Goal: Information Seeking & Learning: Compare options

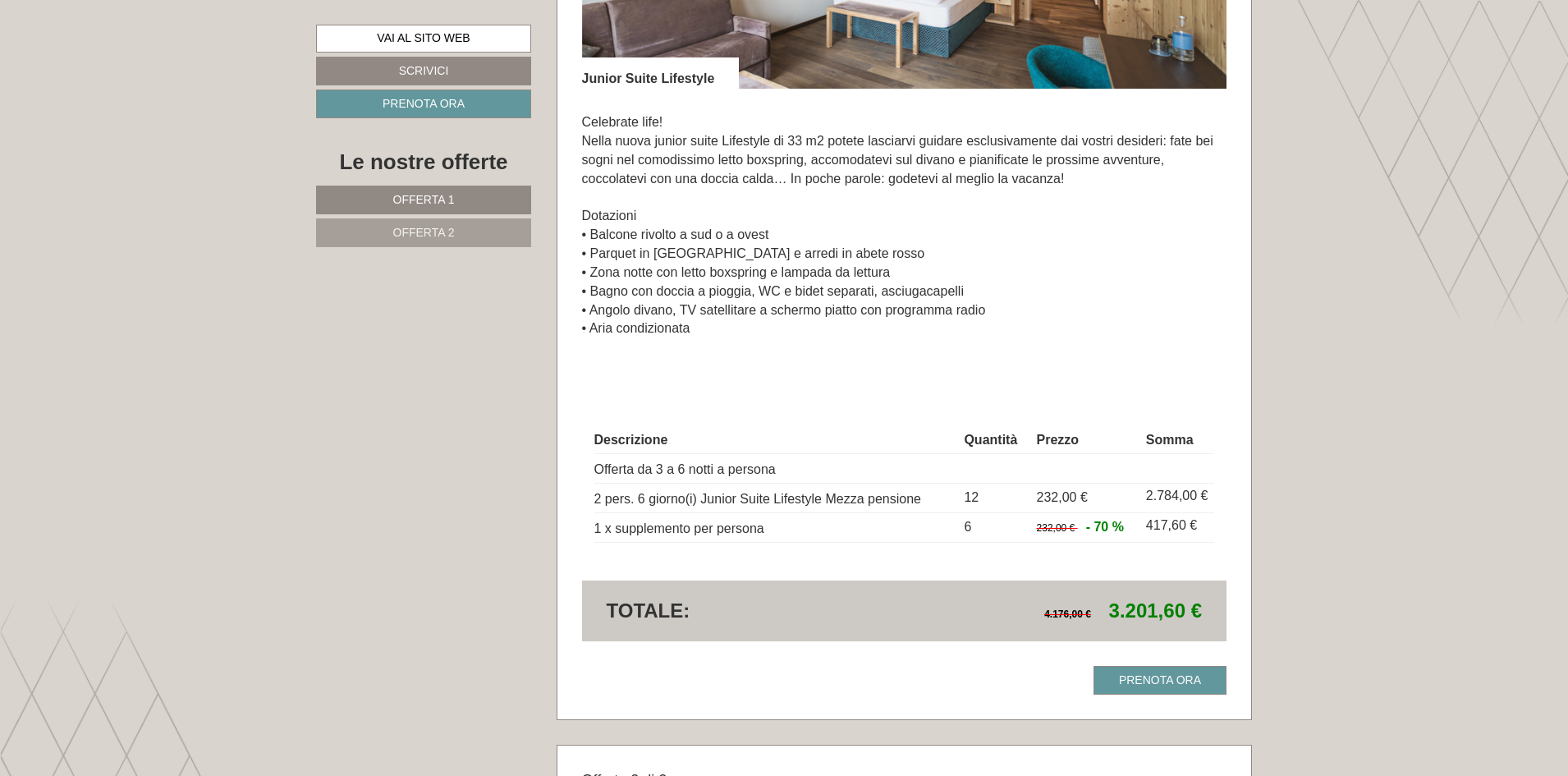
scroll to position [1150, 0]
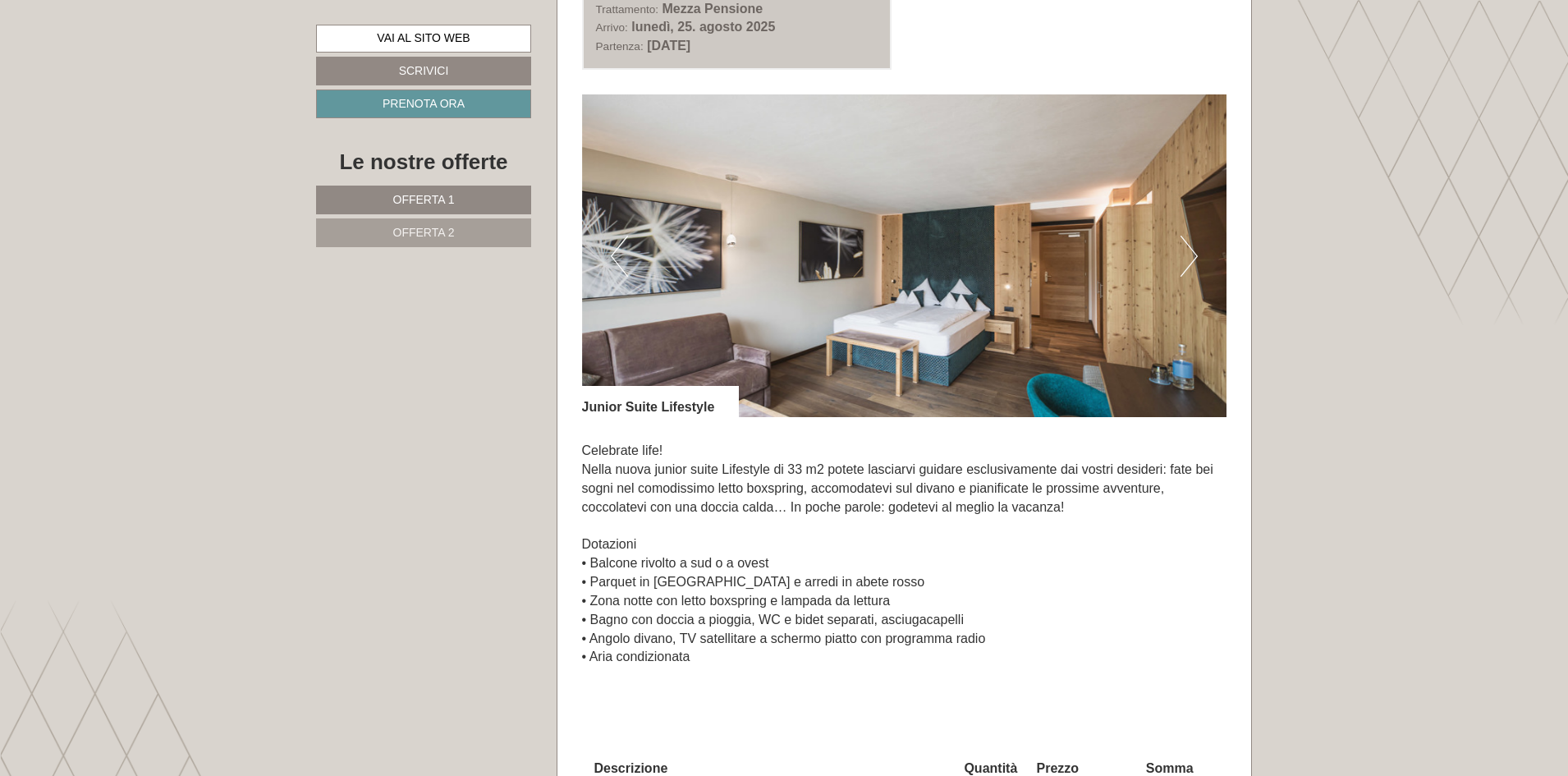
click at [1191, 259] on button "Next" at bounding box center [1189, 256] width 17 height 41
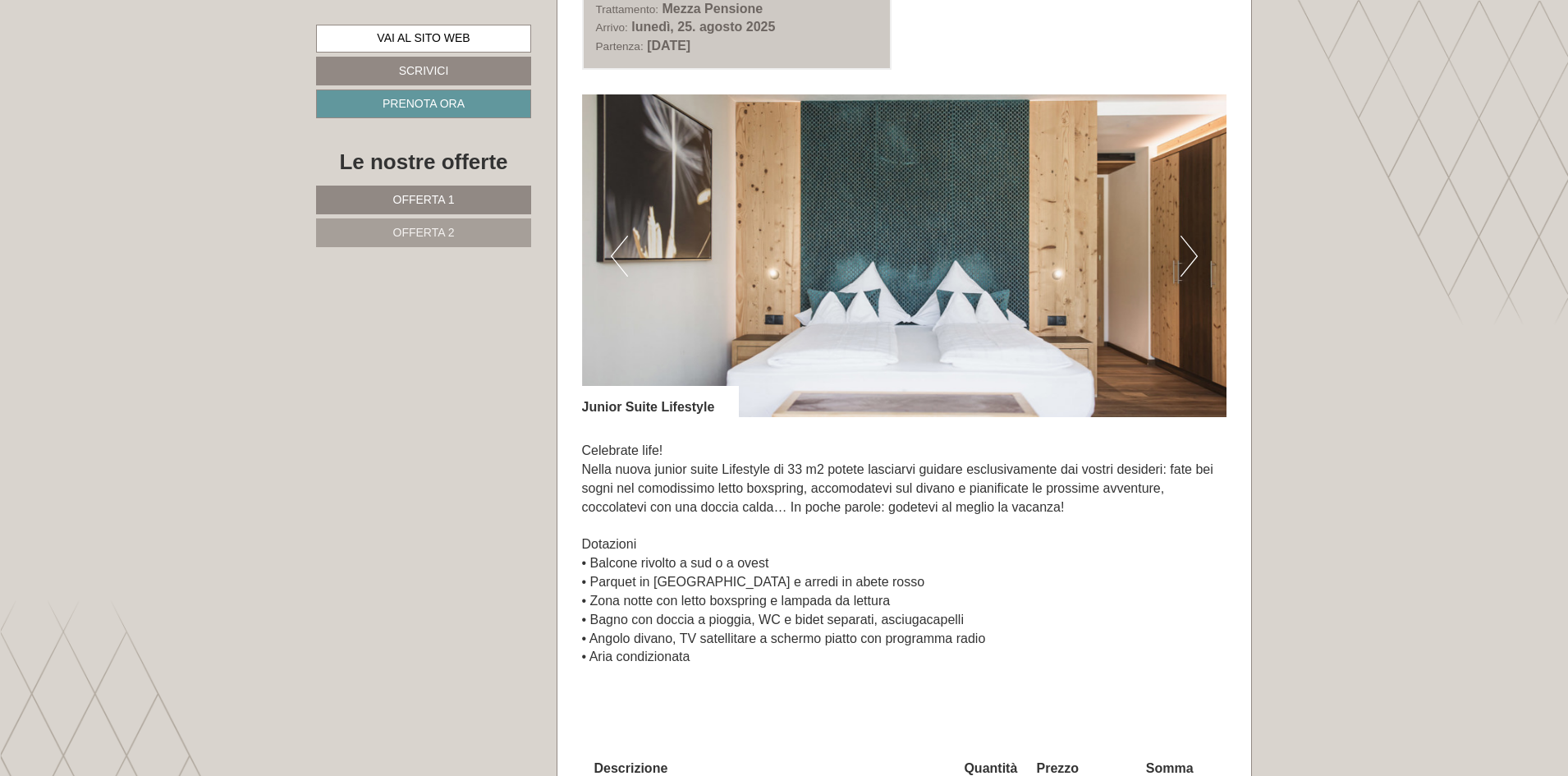
click at [1191, 259] on button "Next" at bounding box center [1189, 256] width 17 height 41
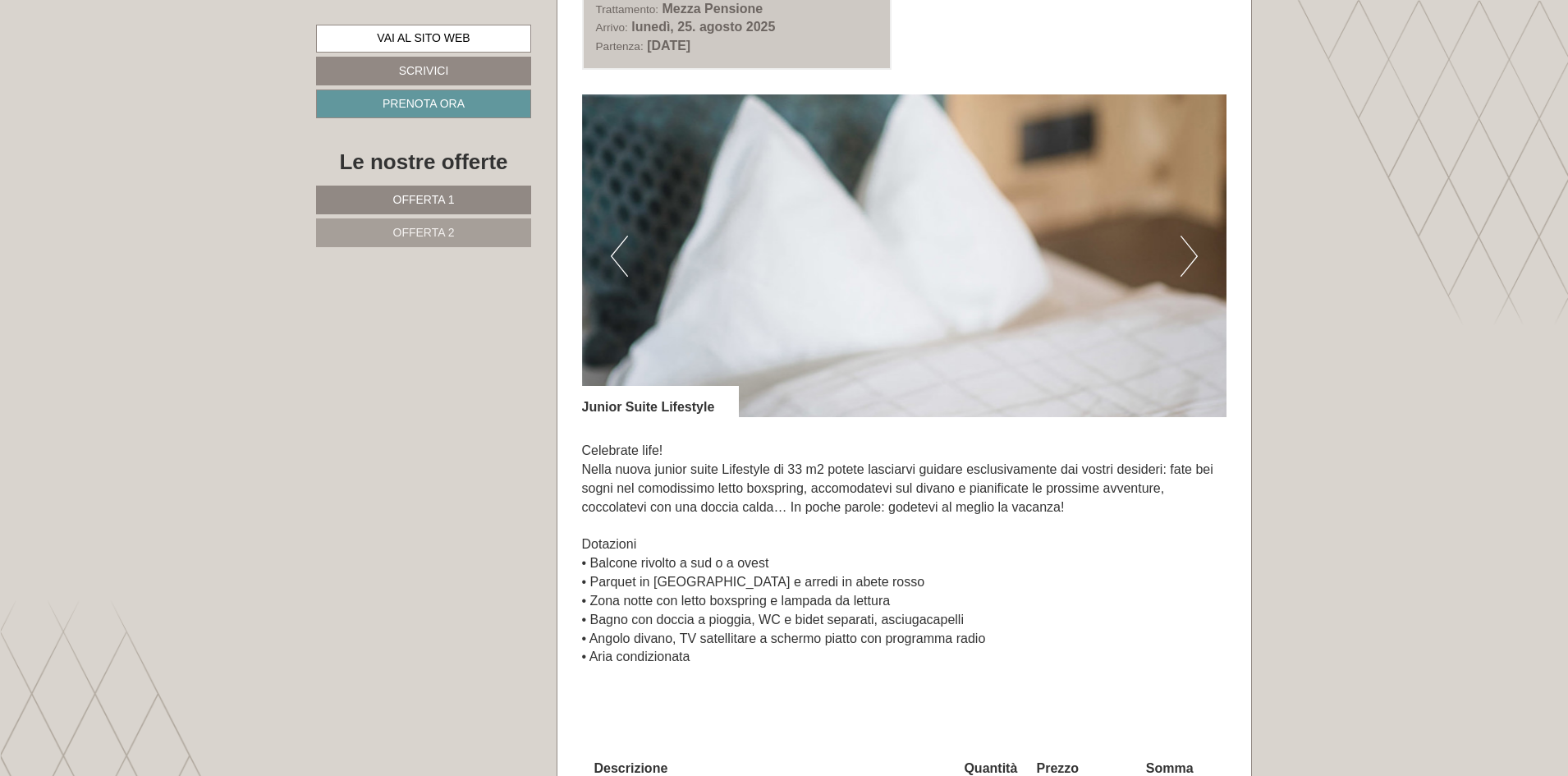
click at [1191, 259] on button "Next" at bounding box center [1189, 256] width 17 height 41
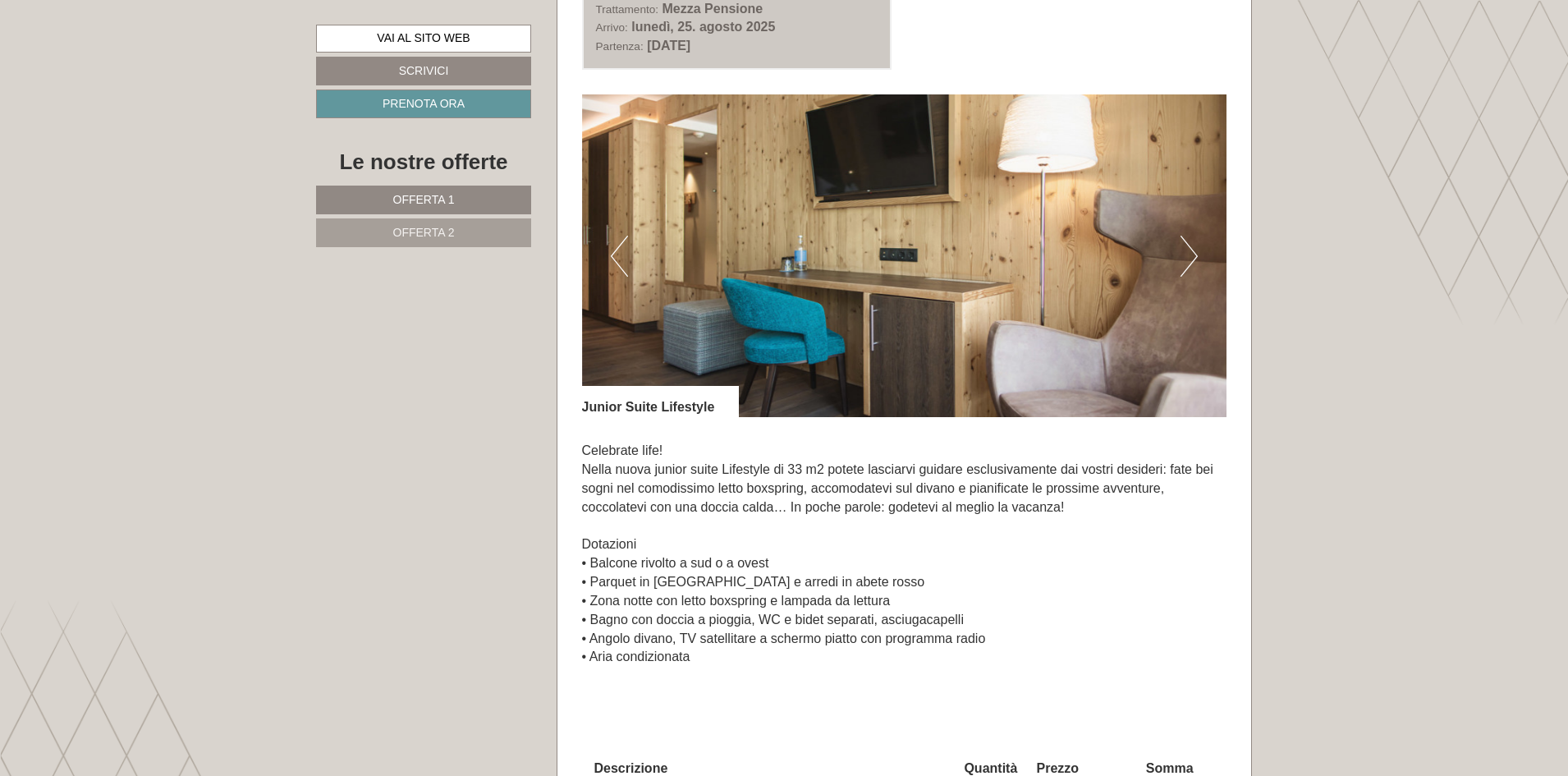
click at [1191, 259] on button "Next" at bounding box center [1189, 256] width 17 height 41
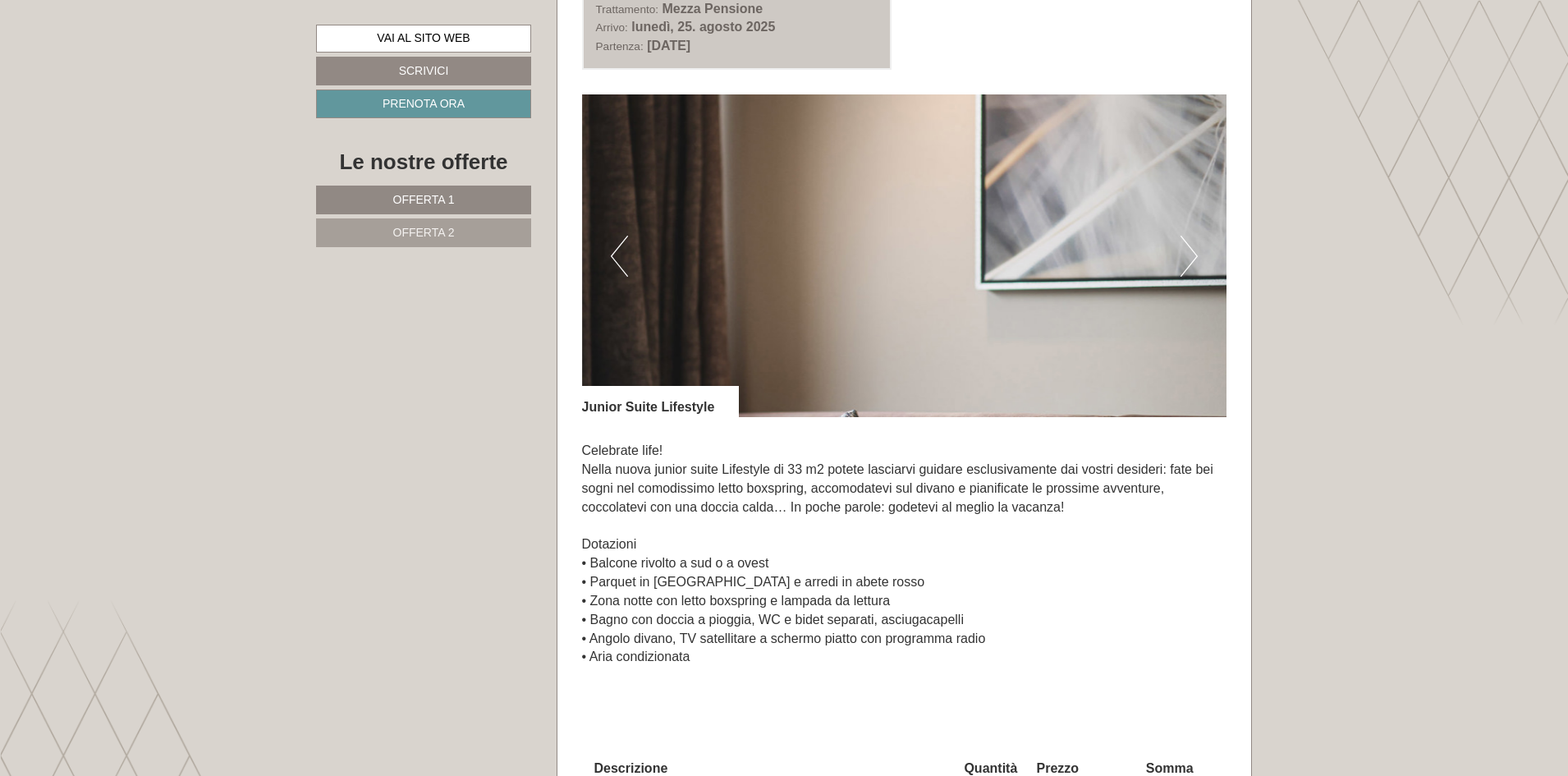
click at [1191, 259] on button "Next" at bounding box center [1189, 256] width 17 height 41
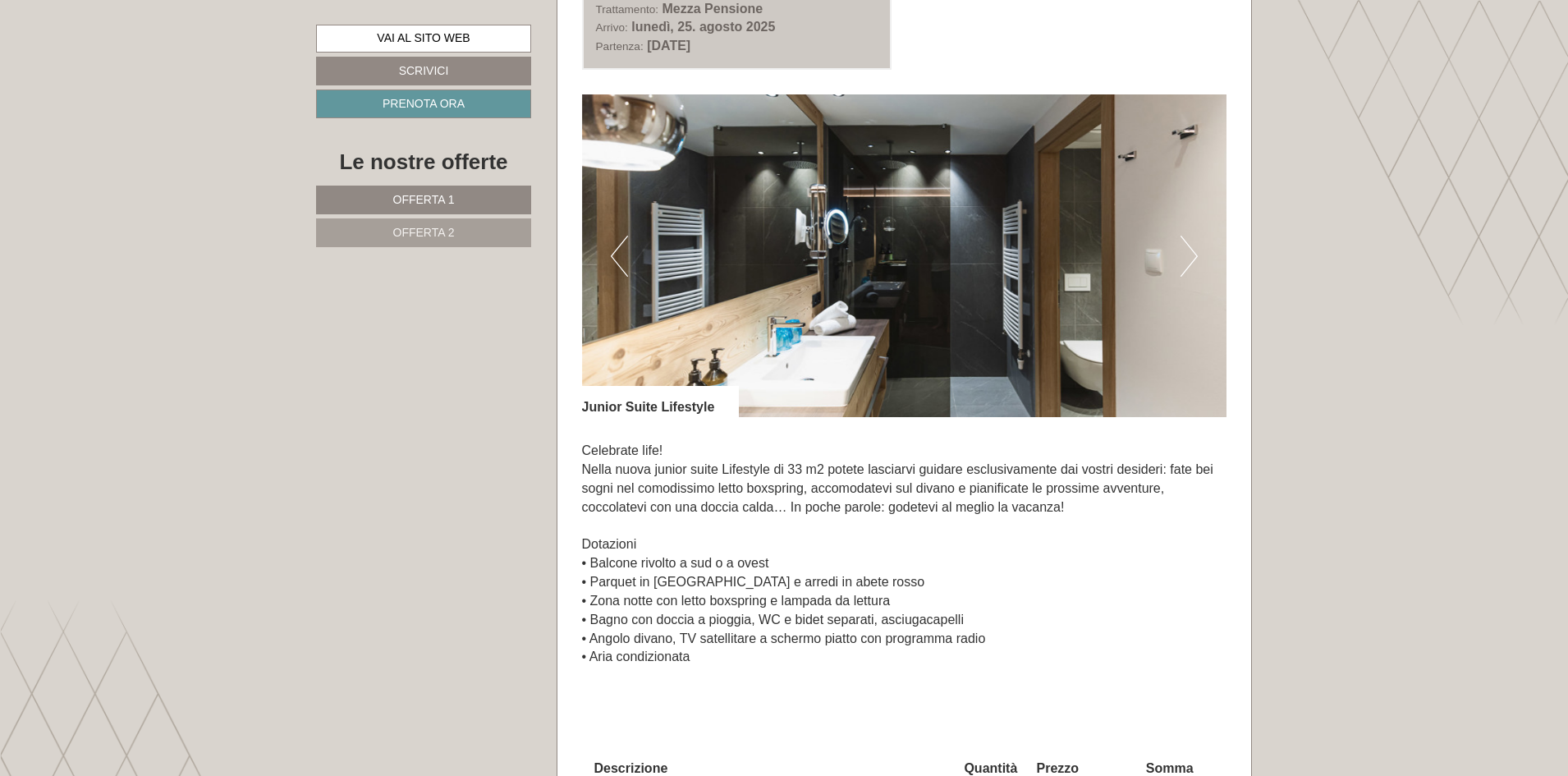
click at [429, 233] on span "Offerta 2" at bounding box center [423, 233] width 61 height 13
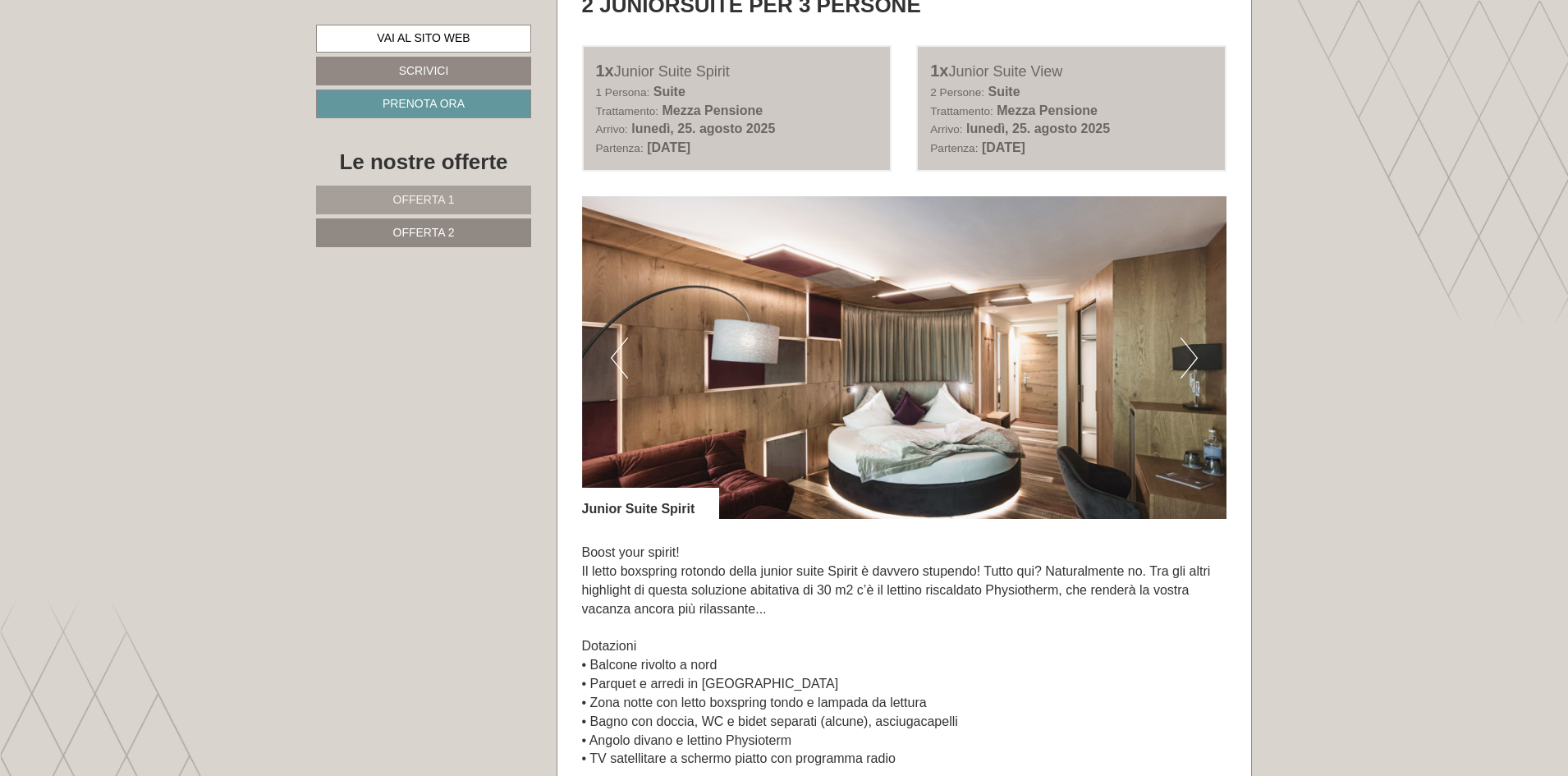
scroll to position [985, 0]
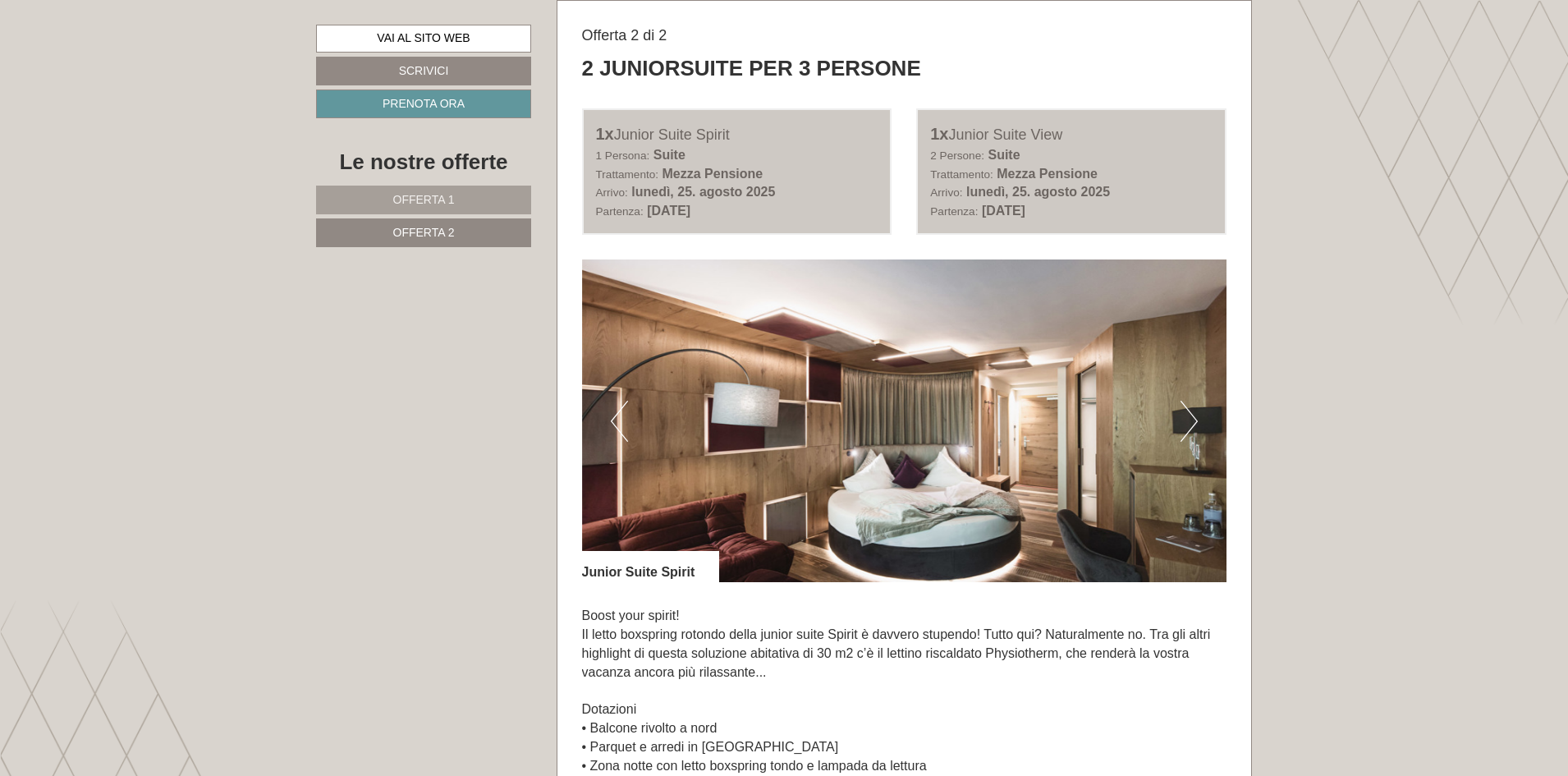
click at [1191, 424] on button "Next" at bounding box center [1189, 421] width 17 height 41
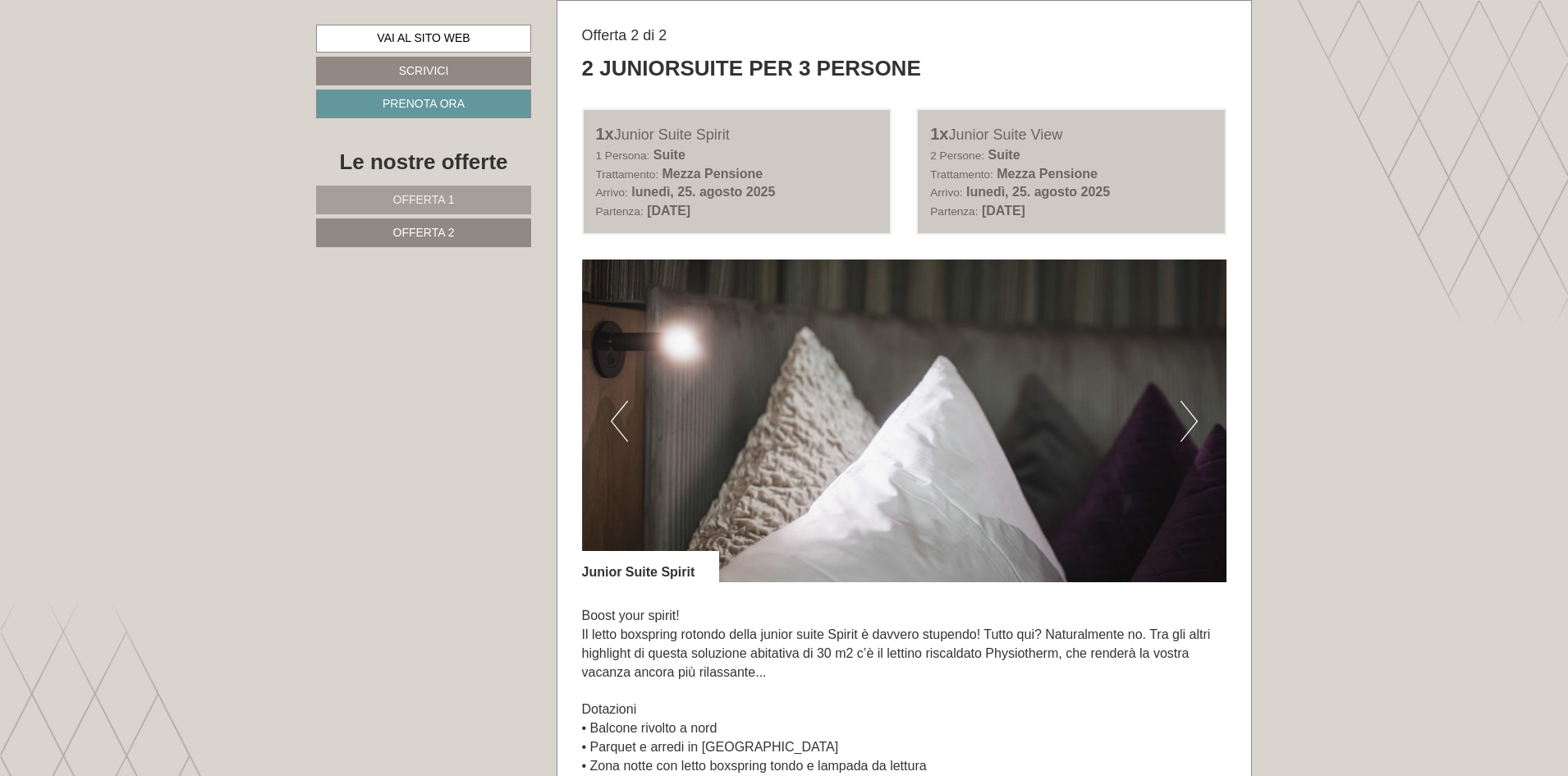
click at [1191, 425] on button "Next" at bounding box center [1189, 421] width 17 height 41
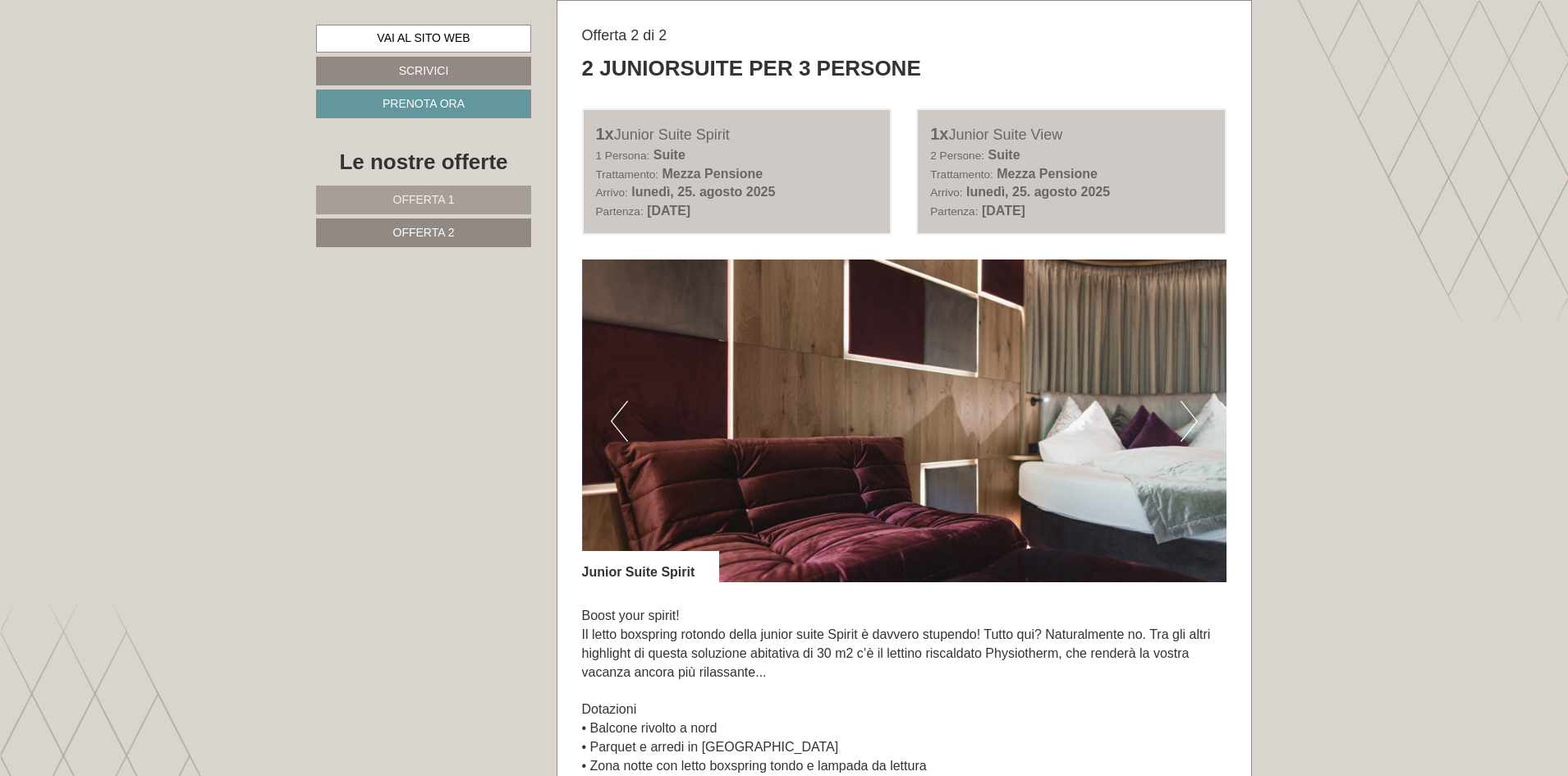
click at [1191, 425] on button "Next" at bounding box center [1189, 421] width 17 height 41
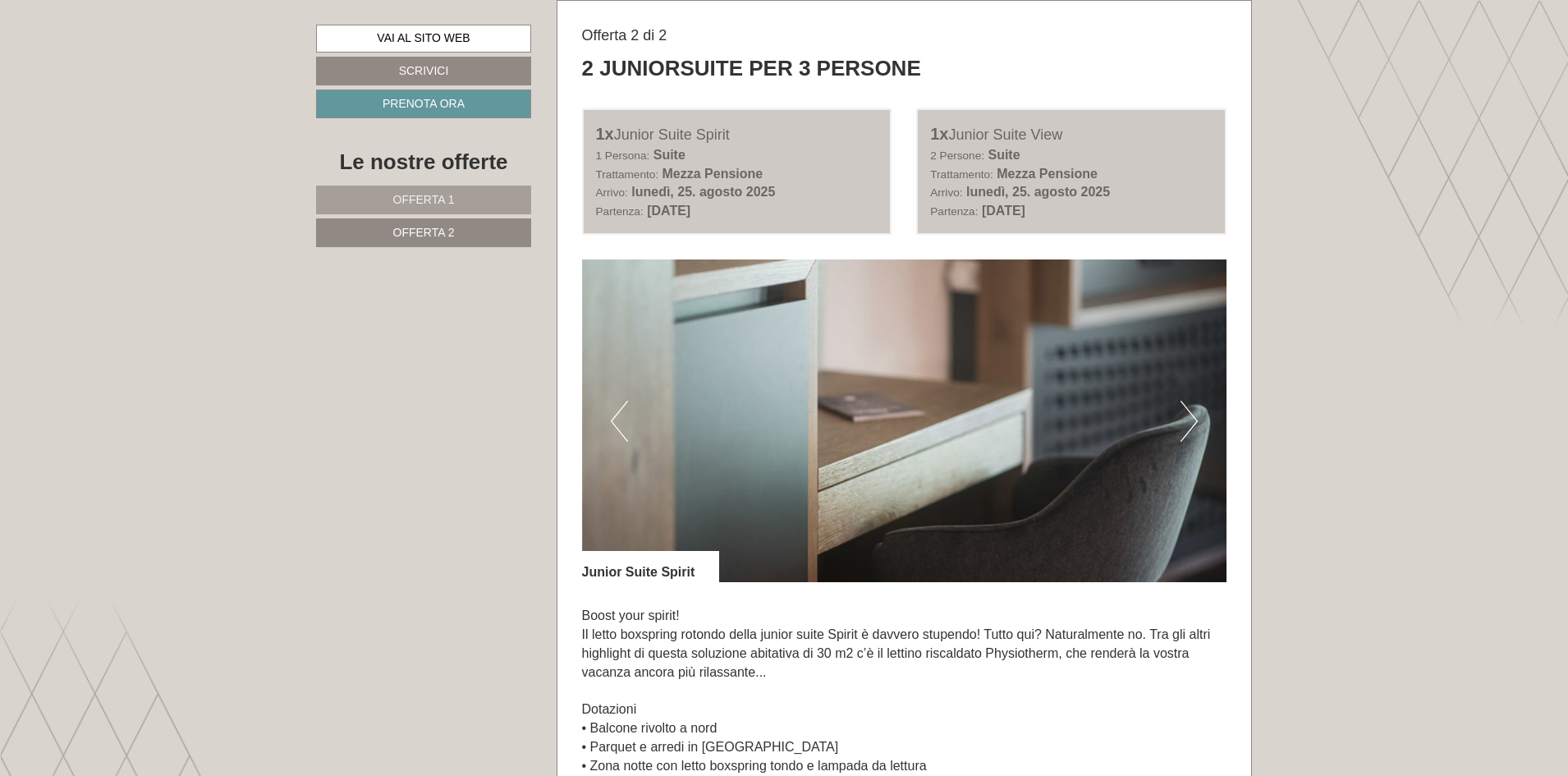
click at [1172, 421] on img at bounding box center [905, 421] width 645 height 322
click at [1190, 419] on button "Next" at bounding box center [1189, 421] width 17 height 41
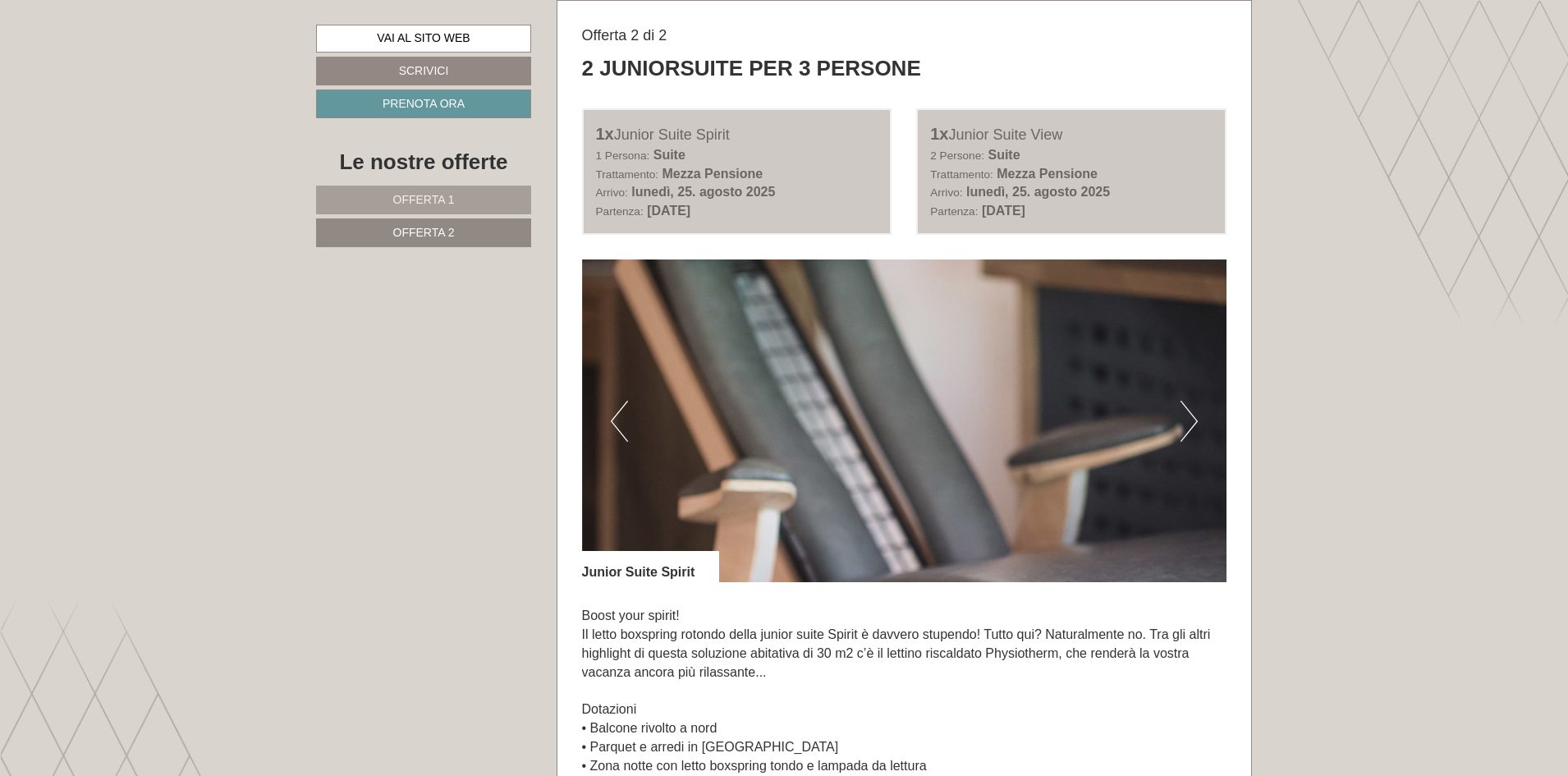
click at [1190, 419] on button "Next" at bounding box center [1189, 421] width 17 height 41
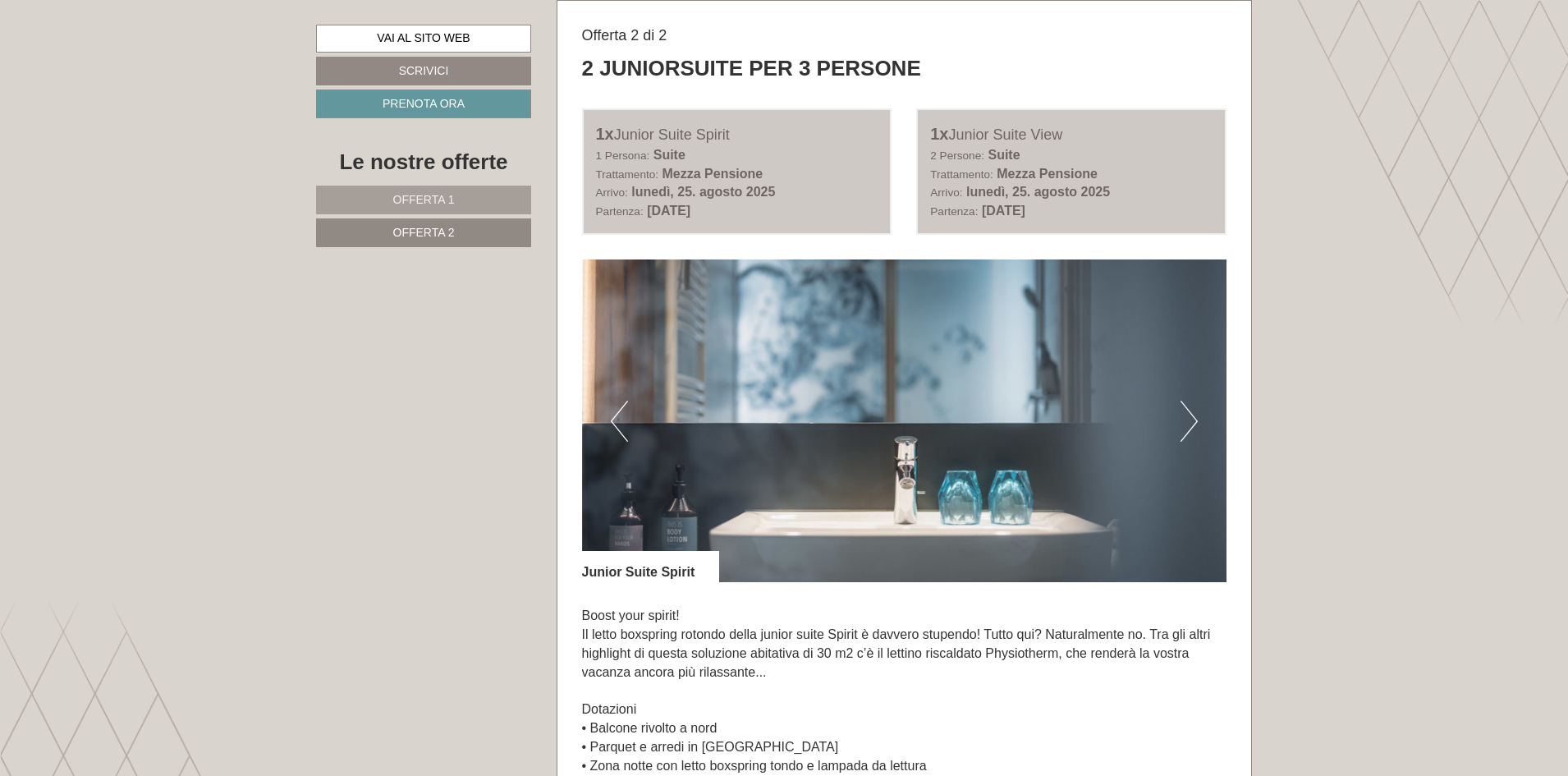
click at [1190, 419] on button "Next" at bounding box center [1189, 421] width 17 height 41
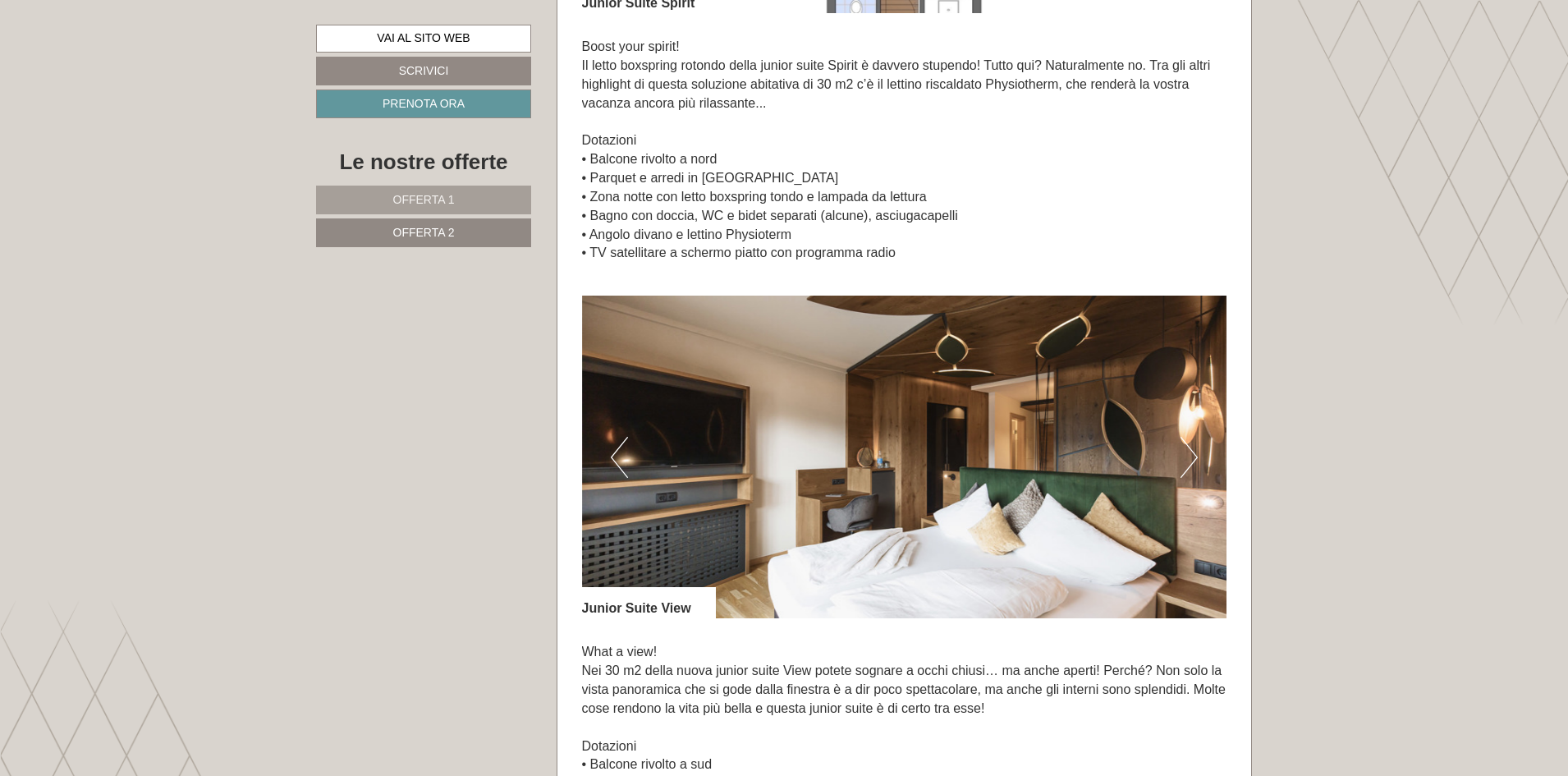
scroll to position [1560, 0]
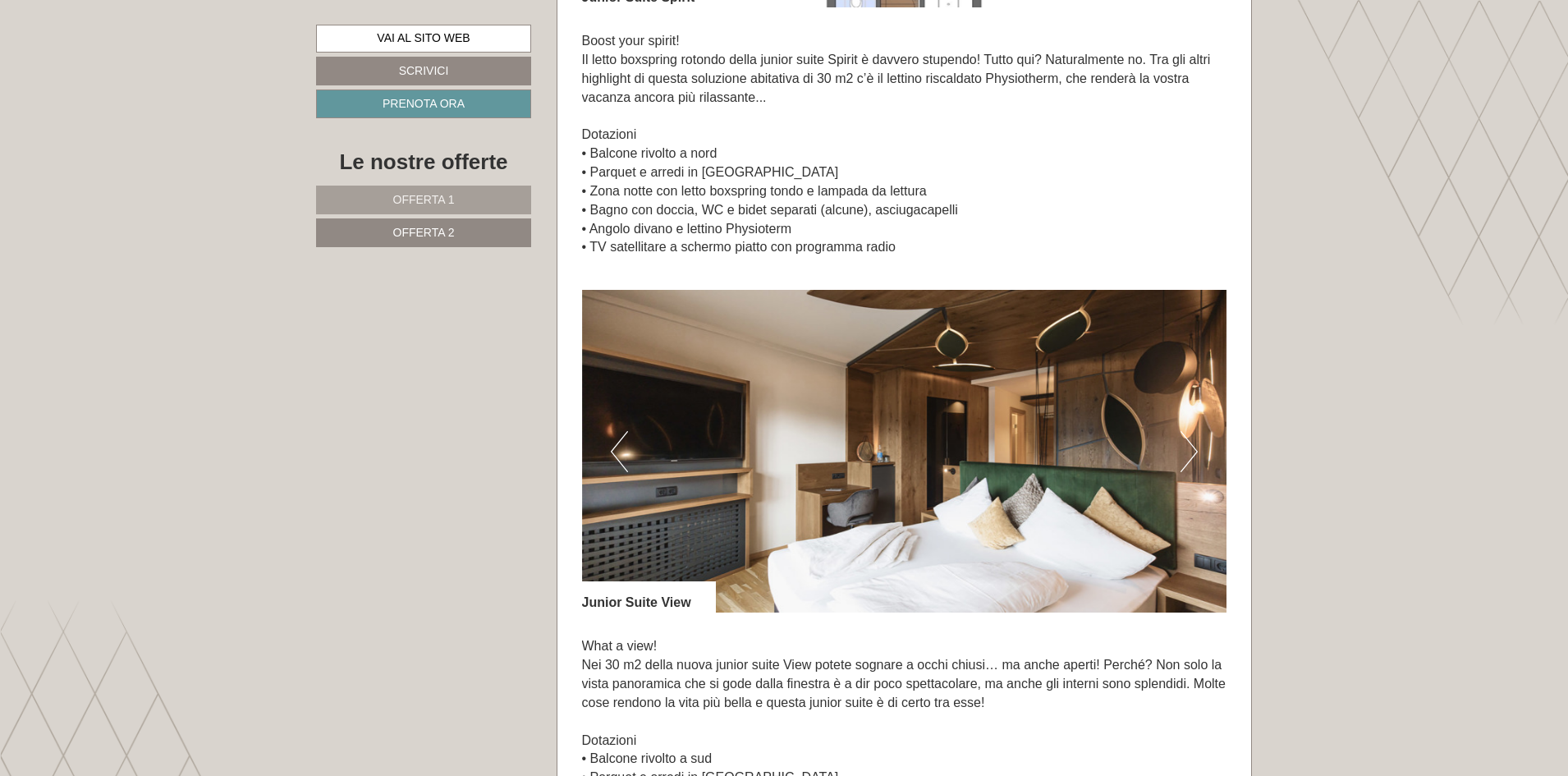
click at [1183, 456] on button "Next" at bounding box center [1189, 452] width 17 height 41
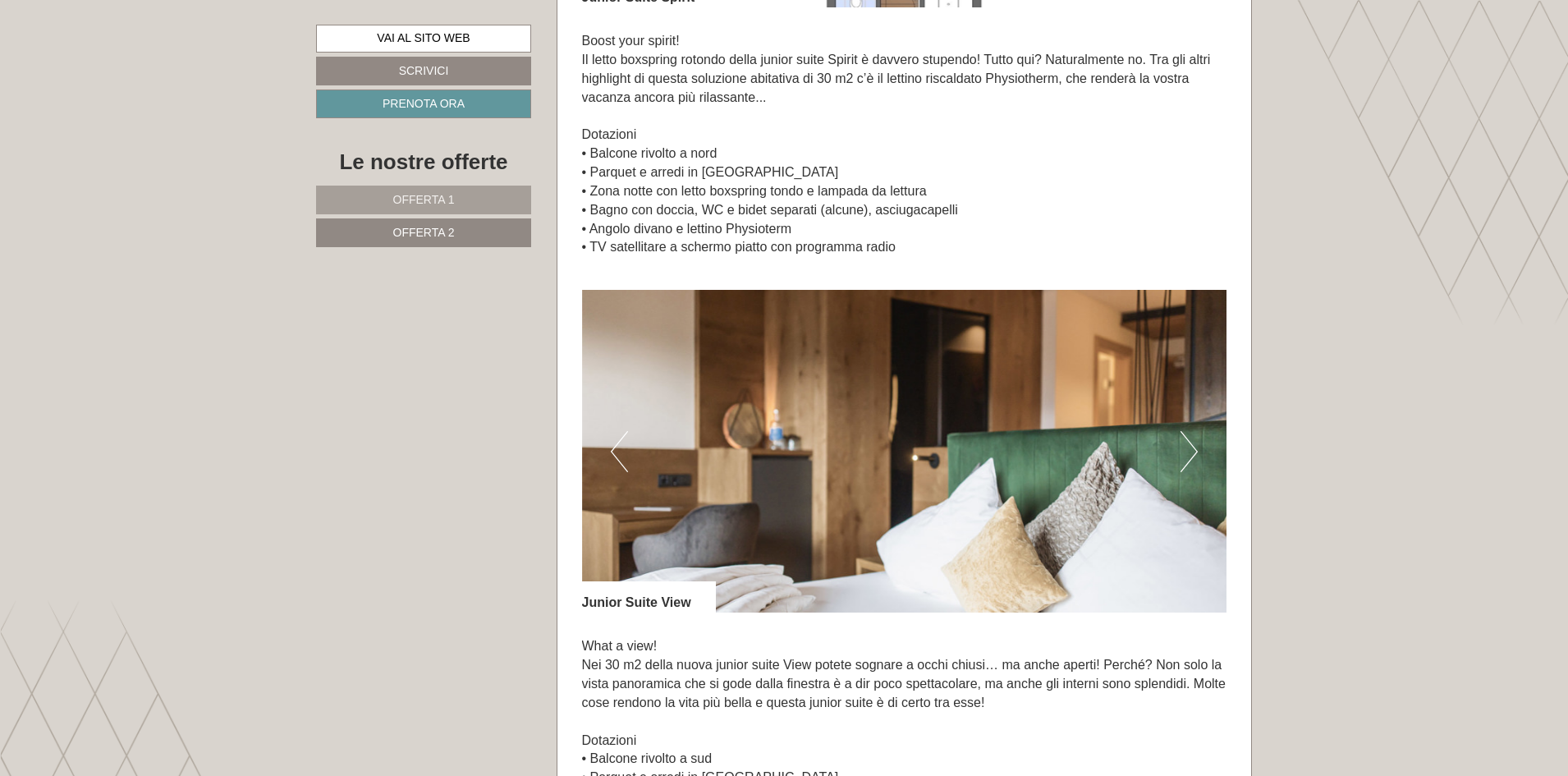
click at [1183, 456] on button "Next" at bounding box center [1189, 452] width 17 height 41
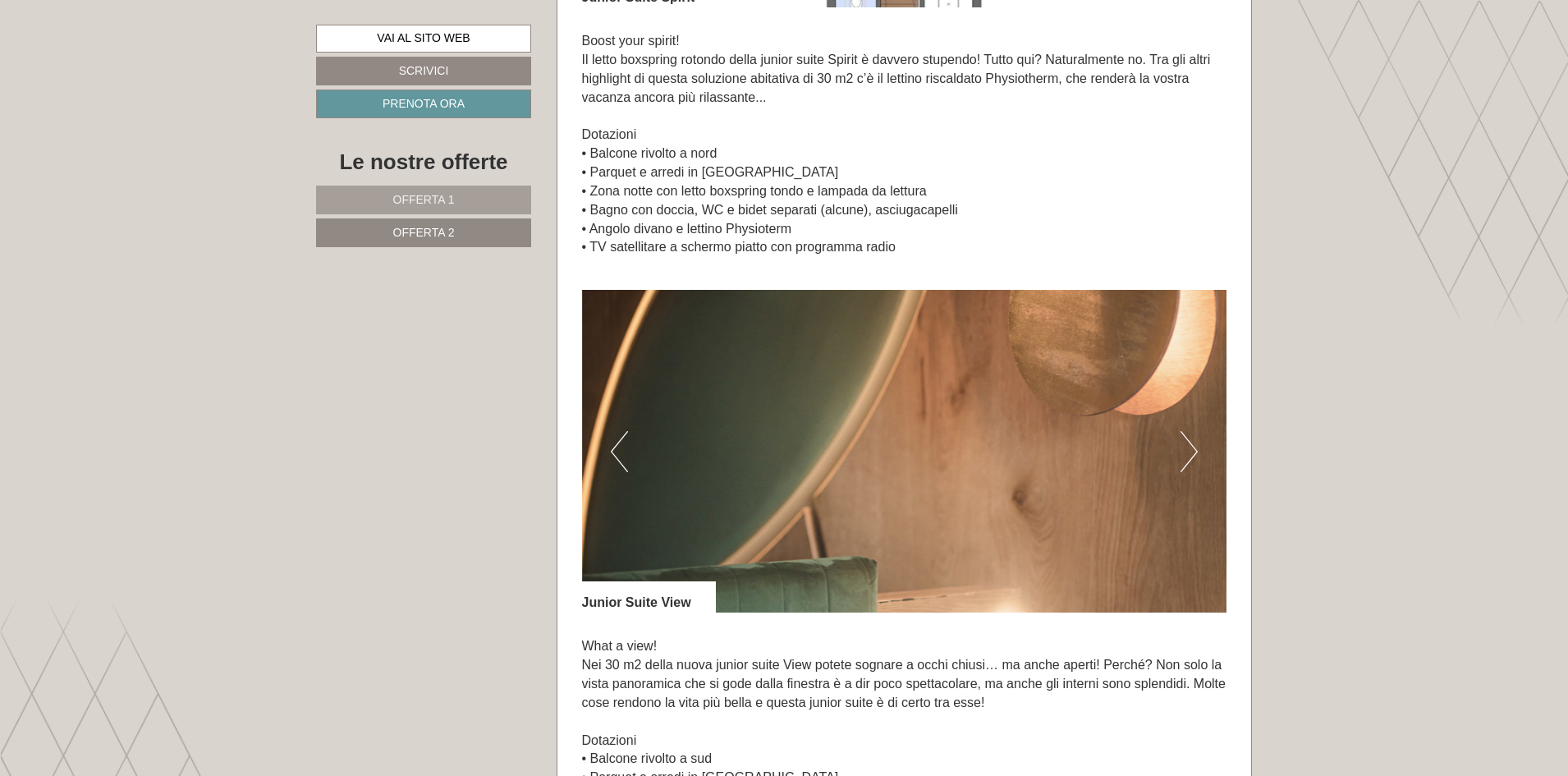
click at [1183, 456] on button "Next" at bounding box center [1189, 452] width 17 height 41
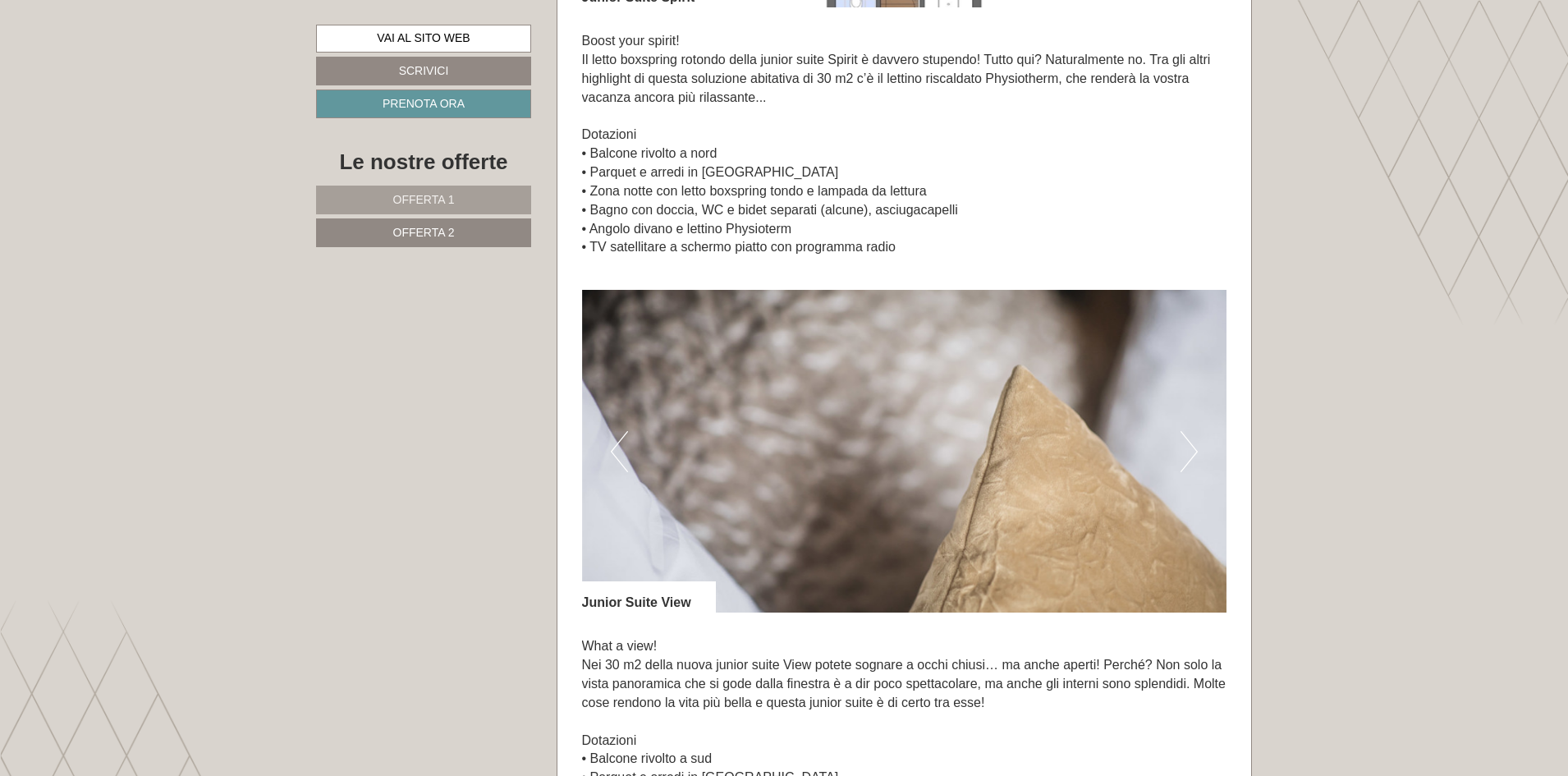
click at [1183, 456] on button "Next" at bounding box center [1189, 452] width 17 height 41
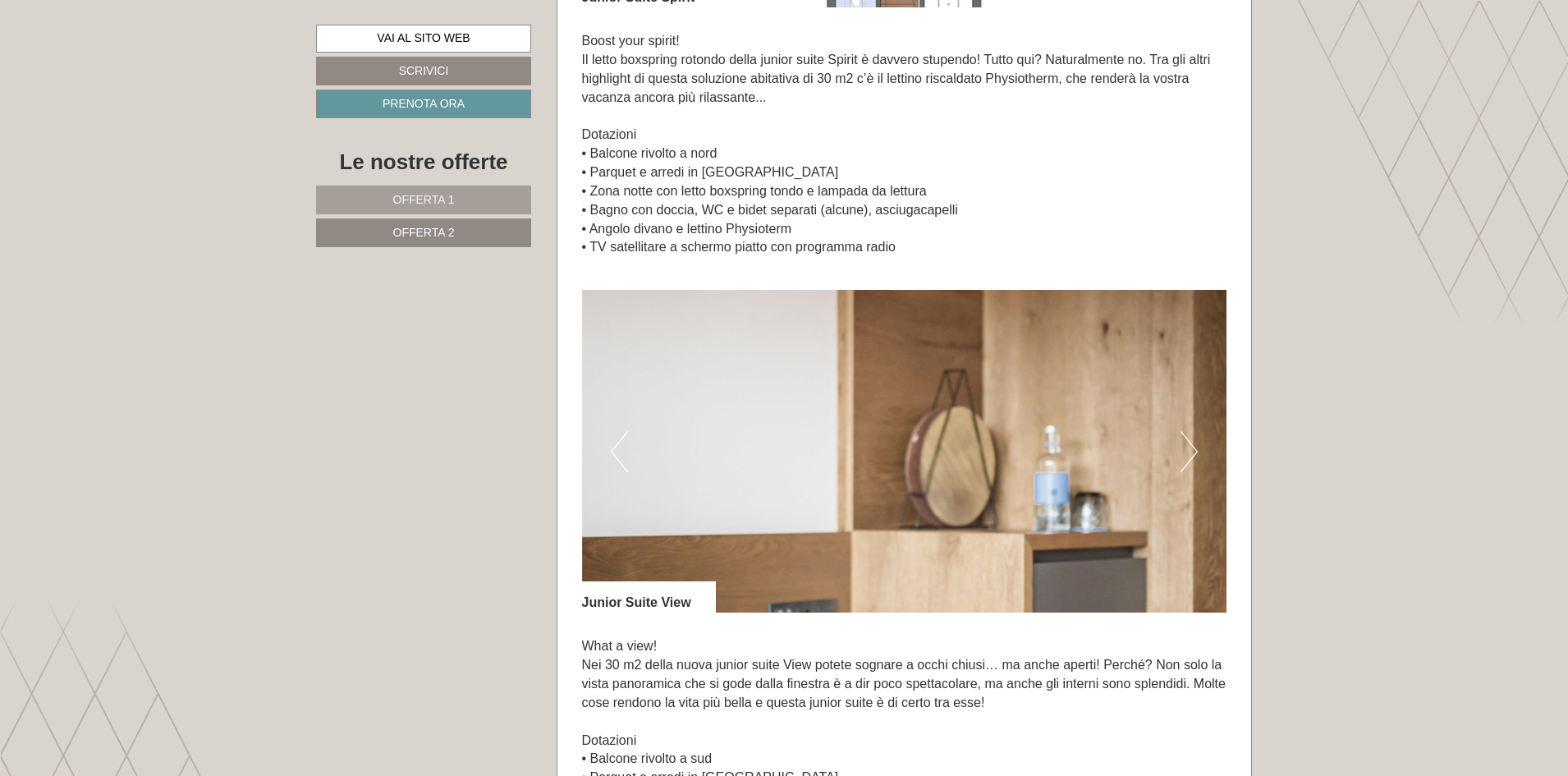
click at [1183, 456] on button "Next" at bounding box center [1189, 452] width 17 height 41
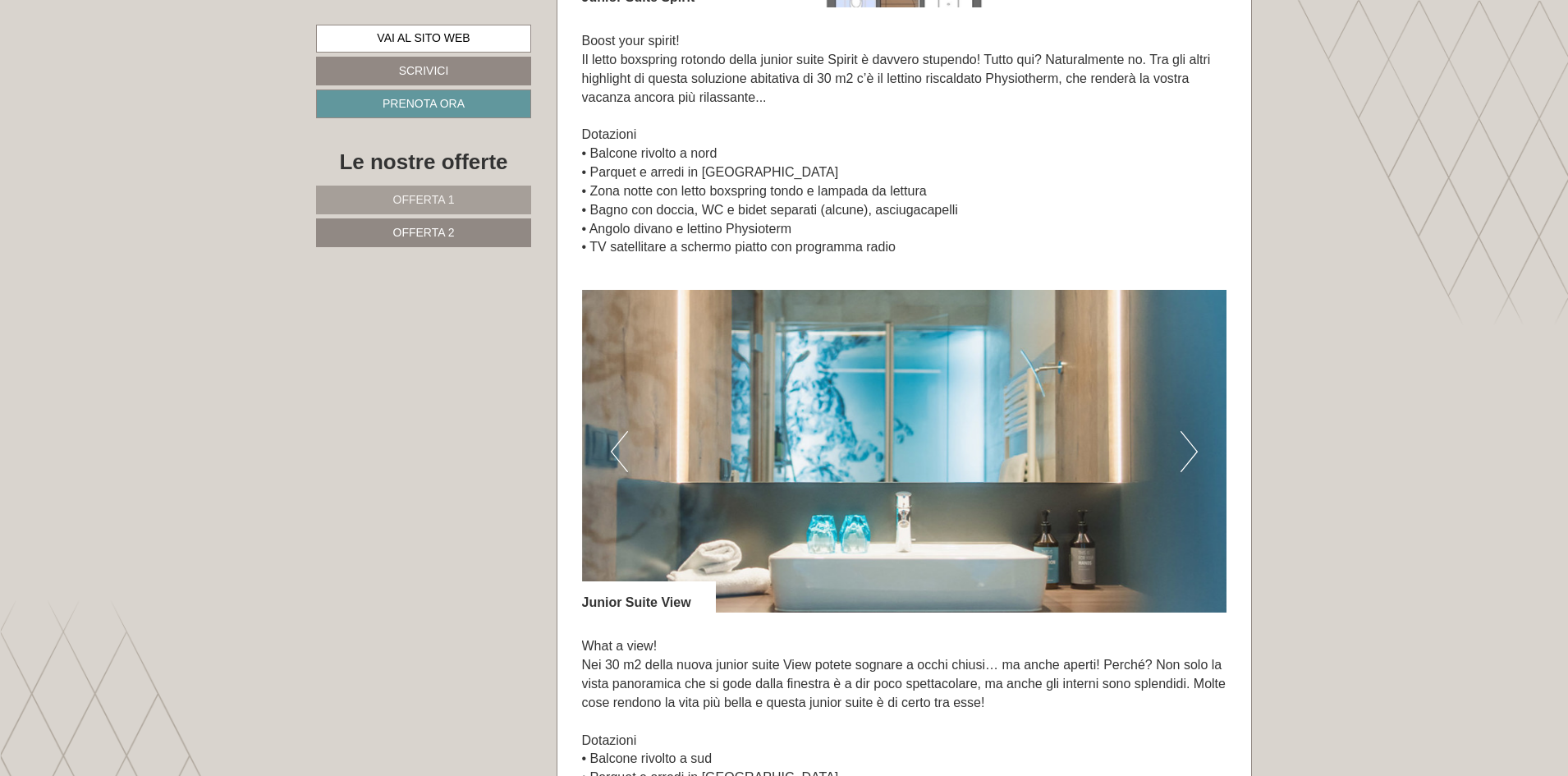
click at [1183, 456] on button "Next" at bounding box center [1189, 452] width 17 height 41
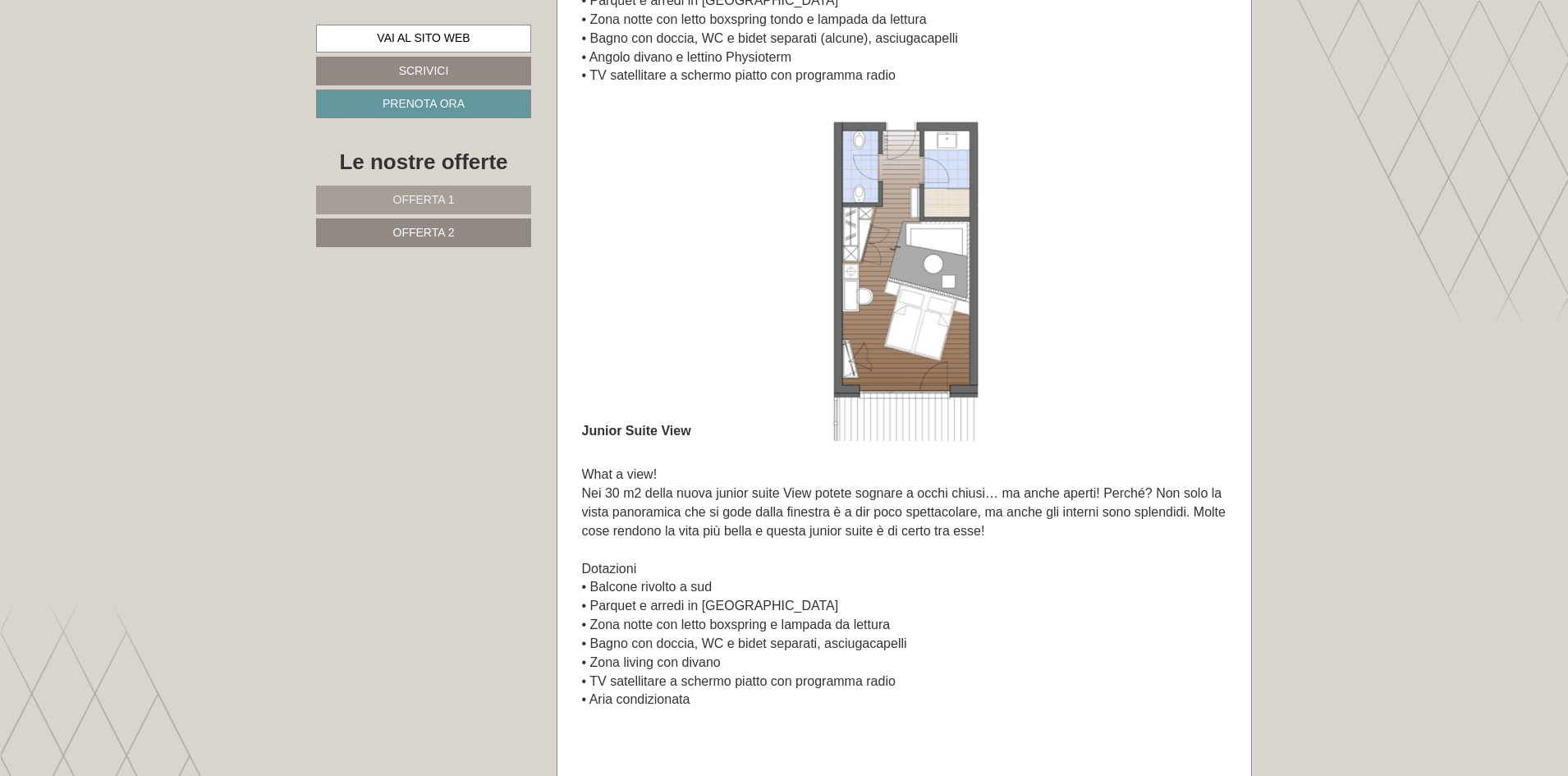
scroll to position [1725, 0]
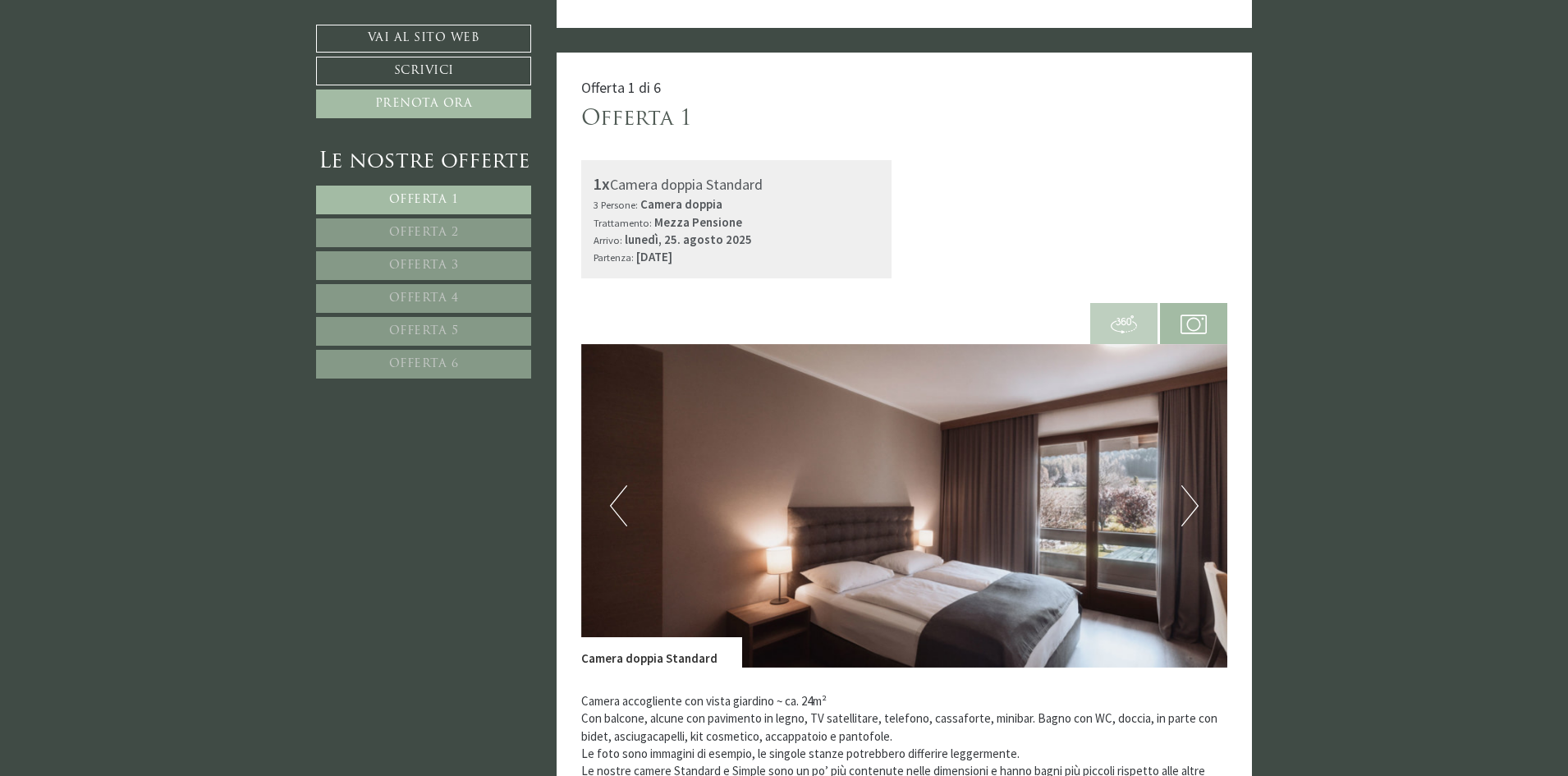
scroll to position [904, 0]
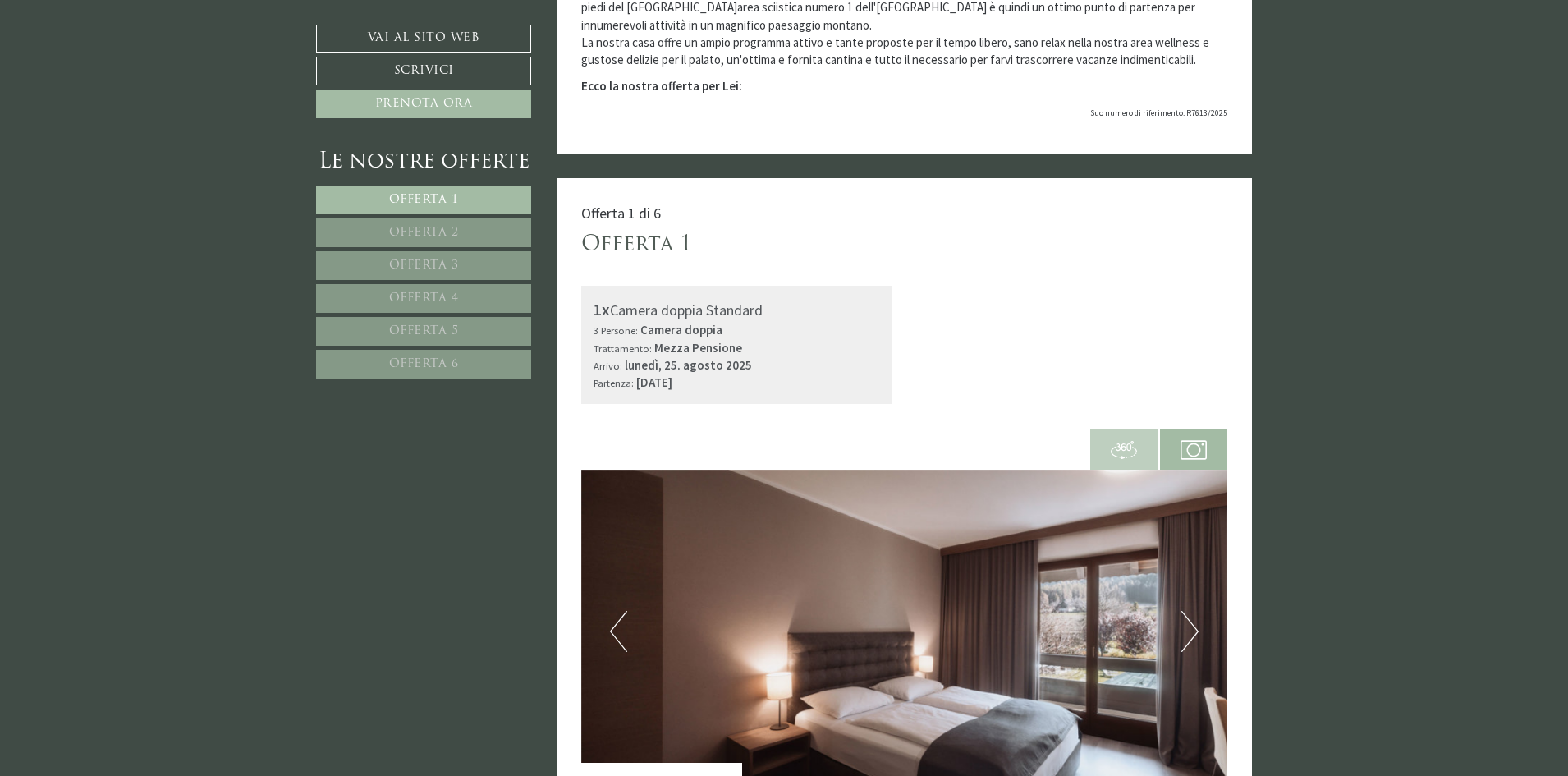
drag, startPoint x: 463, startPoint y: 227, endPoint x: 611, endPoint y: 208, distance: 149.2
click at [464, 227] on link "Offerta 2" at bounding box center [423, 233] width 215 height 28
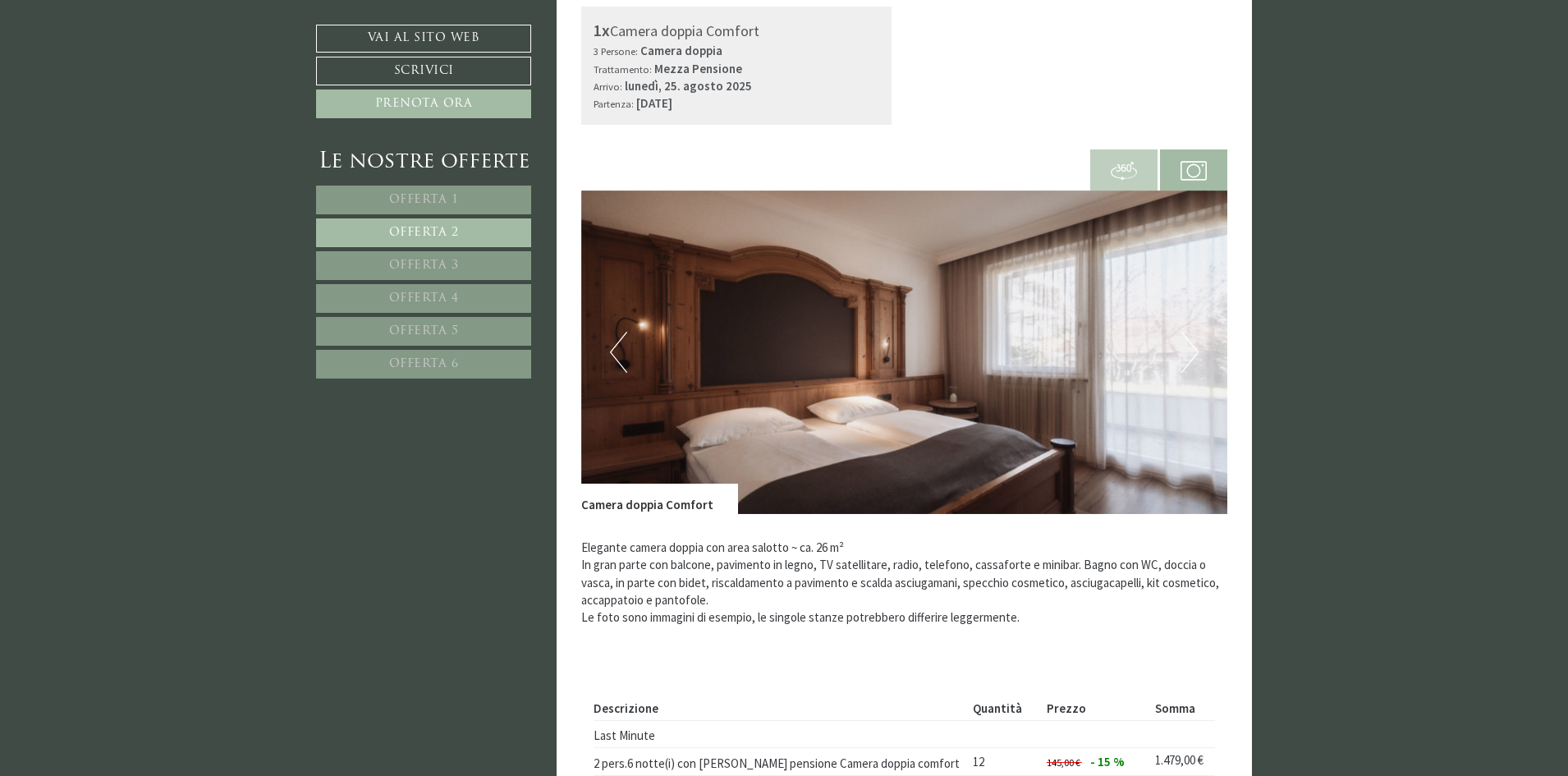
scroll to position [1411, 0]
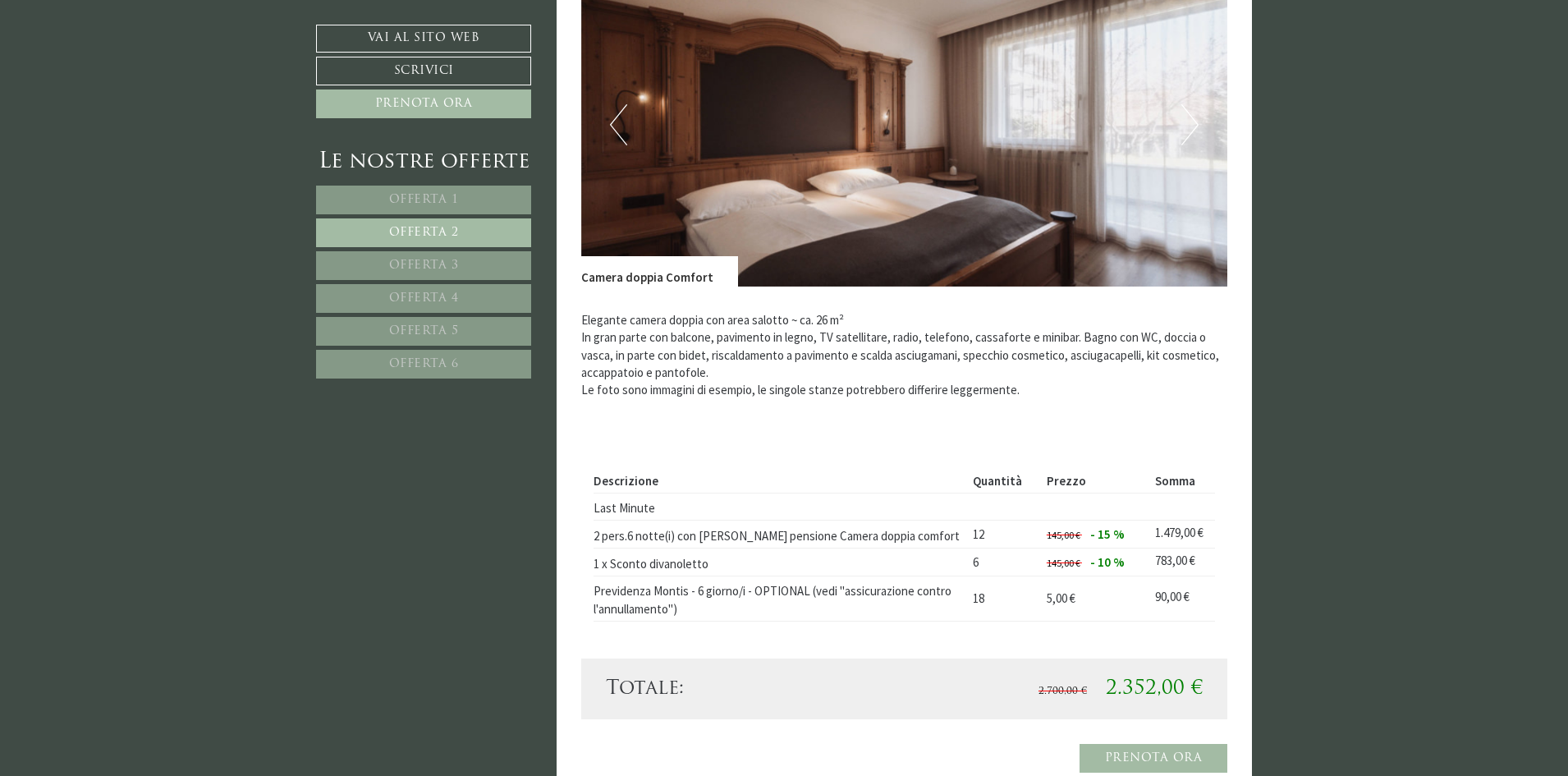
click at [418, 255] on link "Offerta 3" at bounding box center [423, 266] width 215 height 28
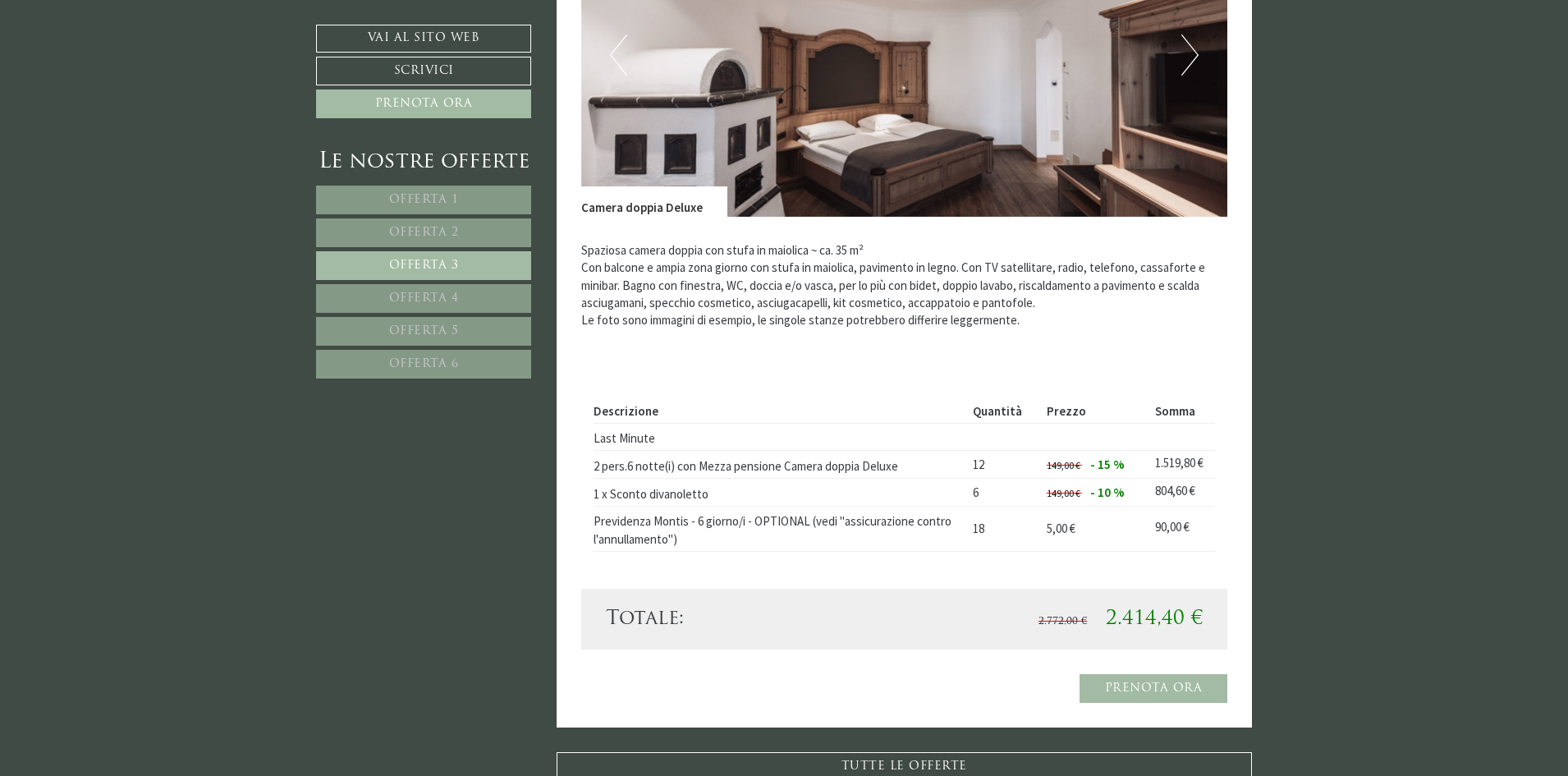
scroll to position [1493, 0]
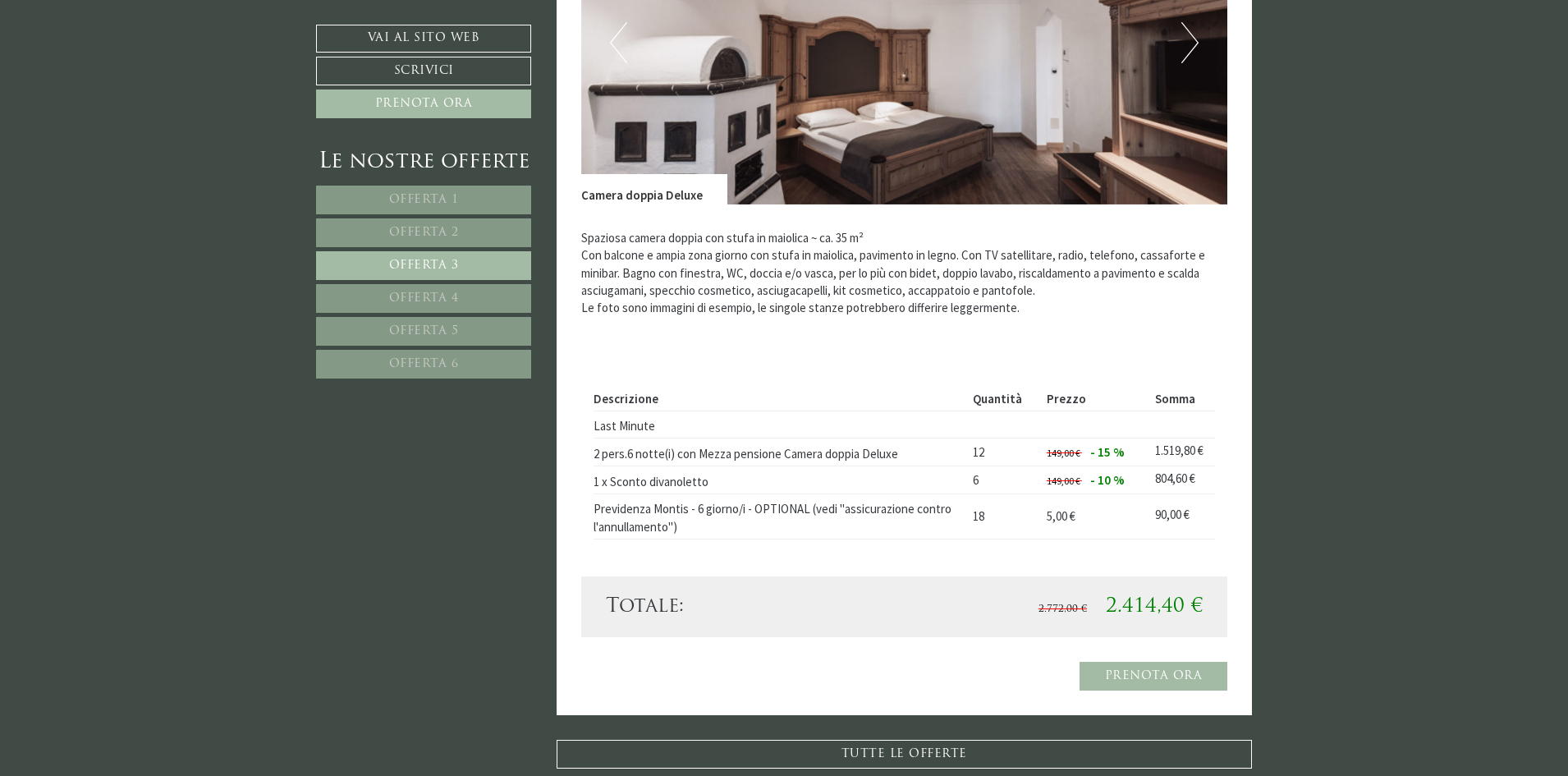
click at [418, 295] on span "Offerta 4" at bounding box center [424, 298] width 70 height 12
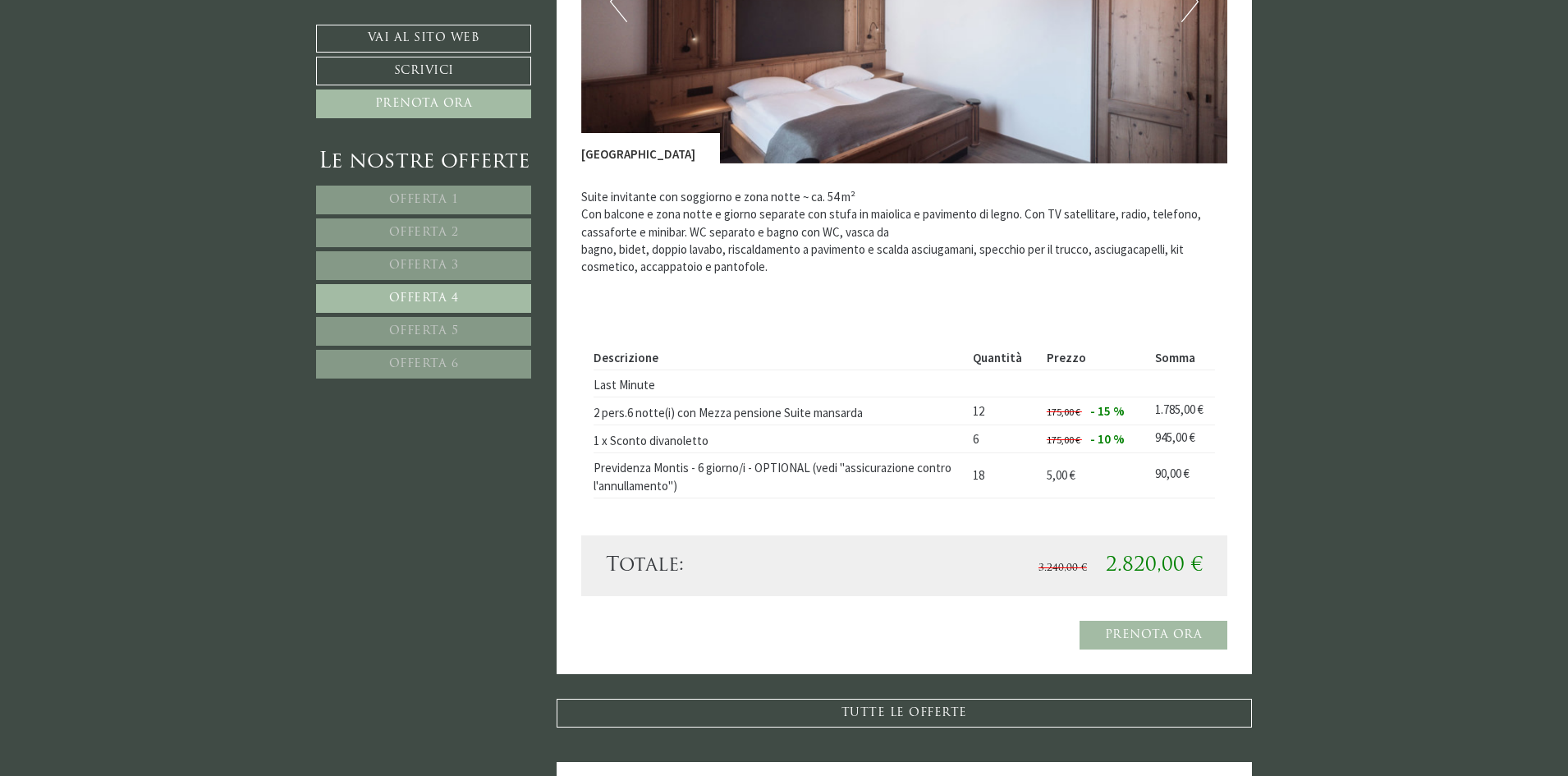
scroll to position [1082, 0]
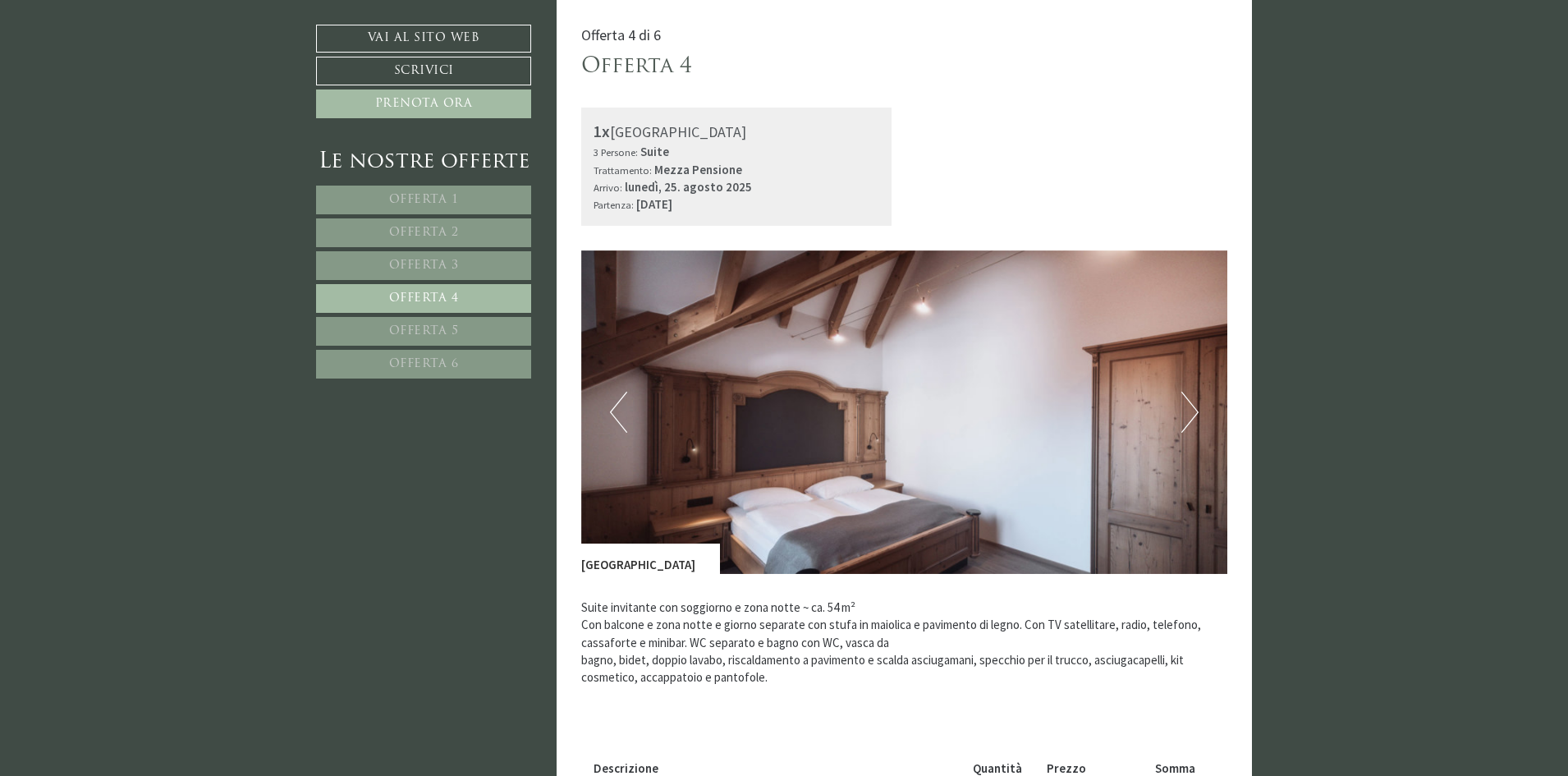
click at [1191, 413] on button "Next" at bounding box center [1190, 413] width 17 height 41
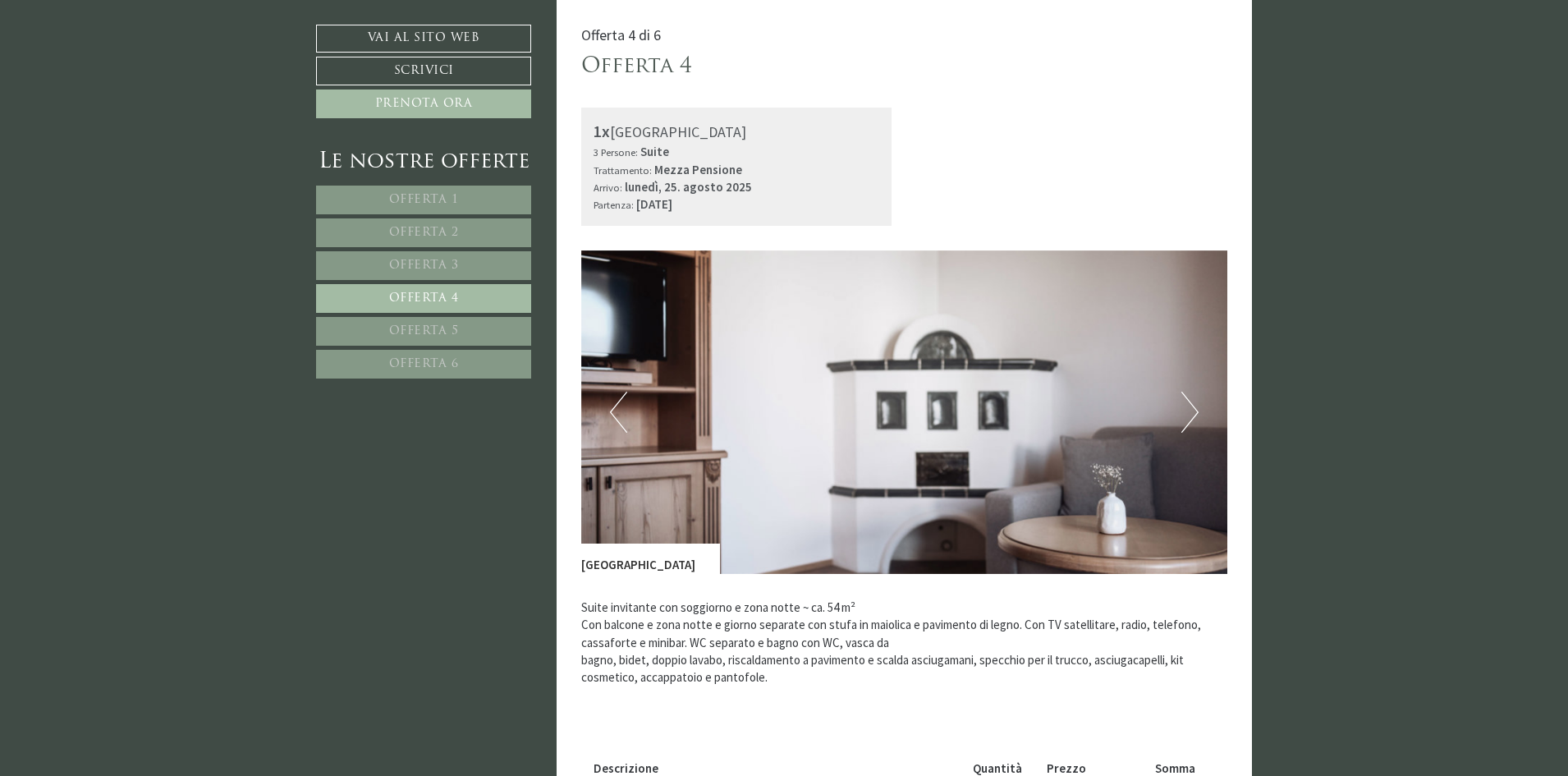
click at [1191, 413] on button "Next" at bounding box center [1190, 413] width 17 height 41
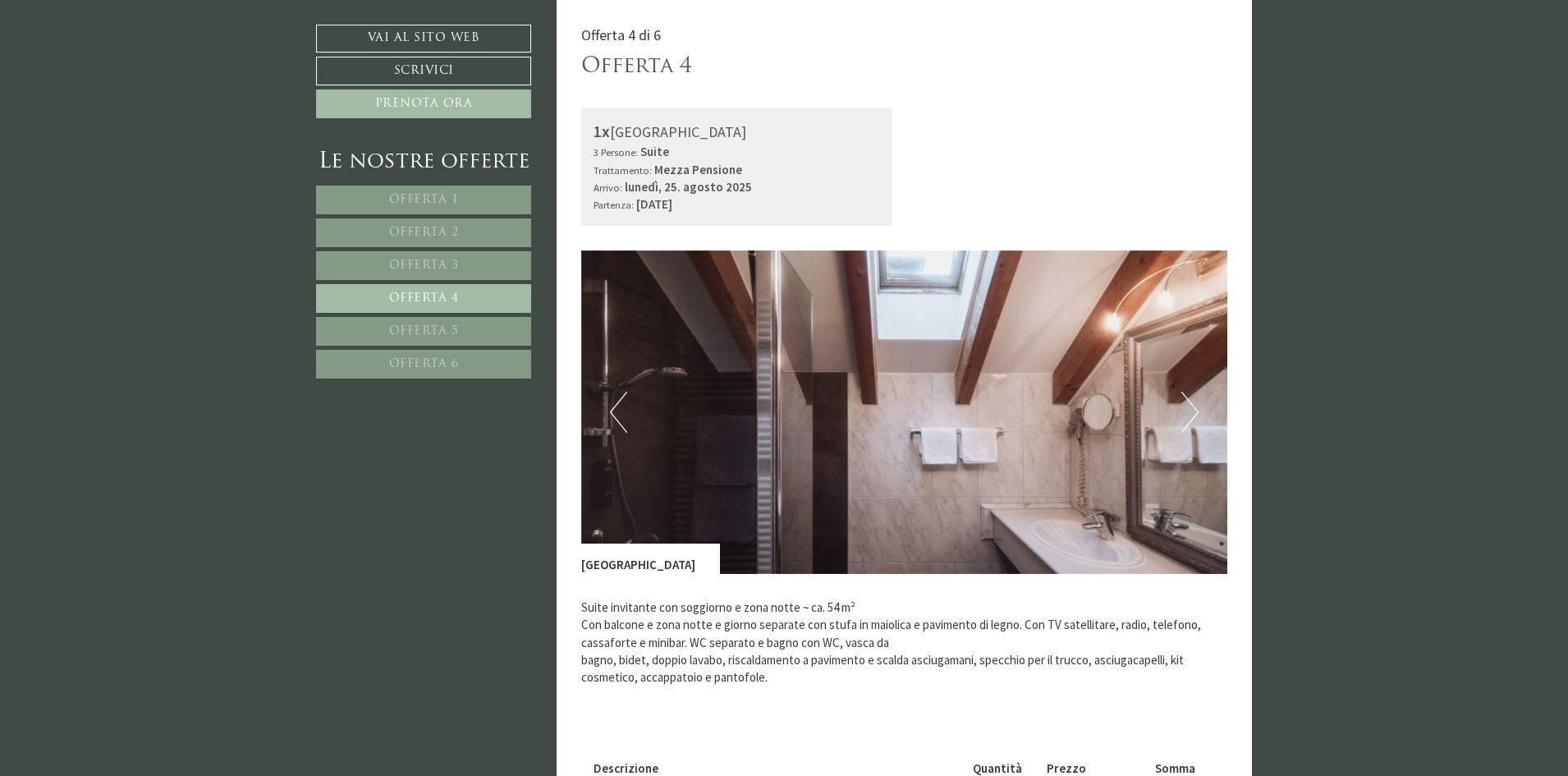
click at [1191, 413] on button "Next" at bounding box center [1190, 413] width 17 height 41
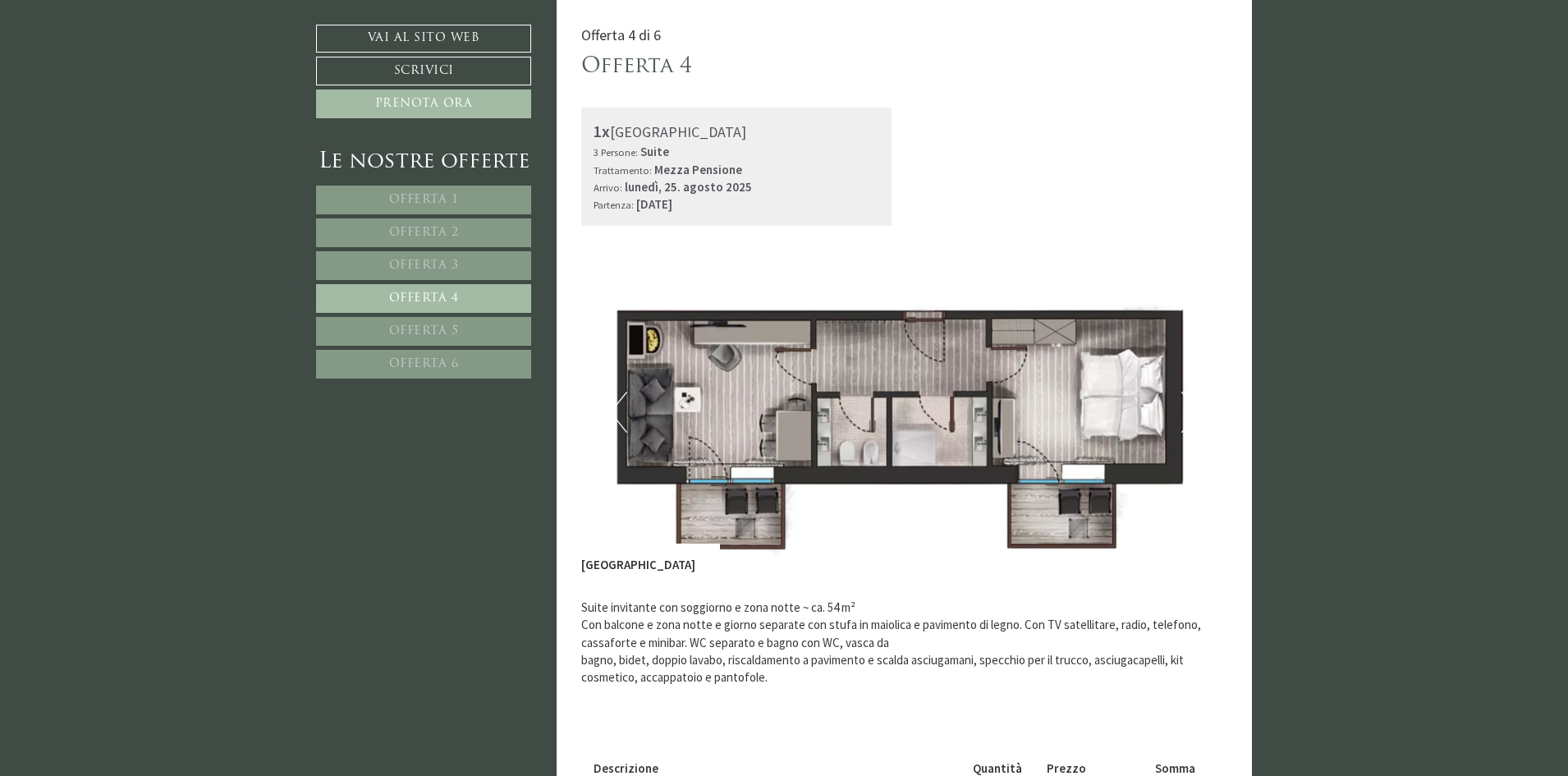
click at [1191, 413] on button "Next" at bounding box center [1190, 413] width 17 height 41
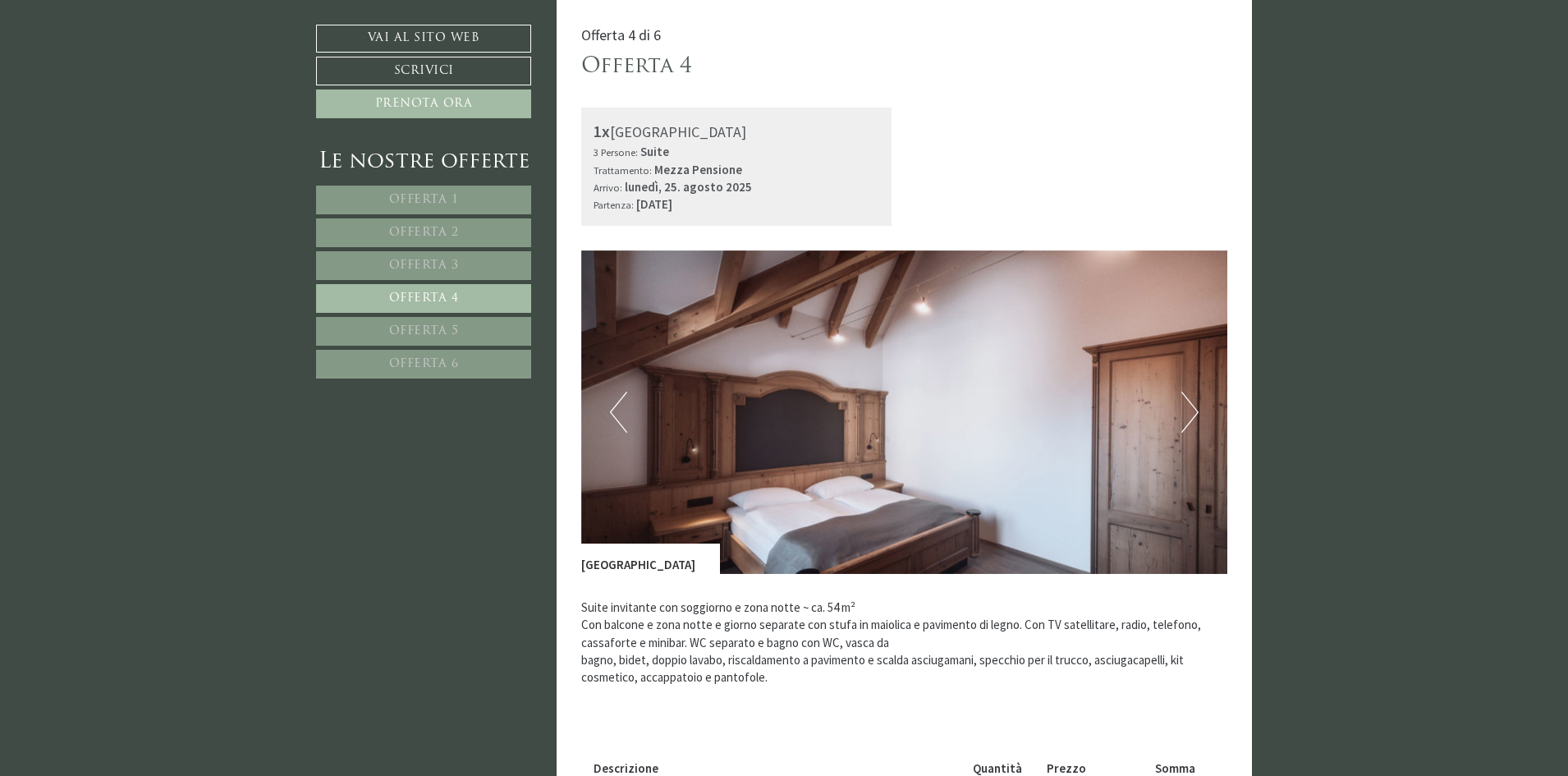
click at [459, 331] on link "Offerta 5" at bounding box center [423, 331] width 215 height 28
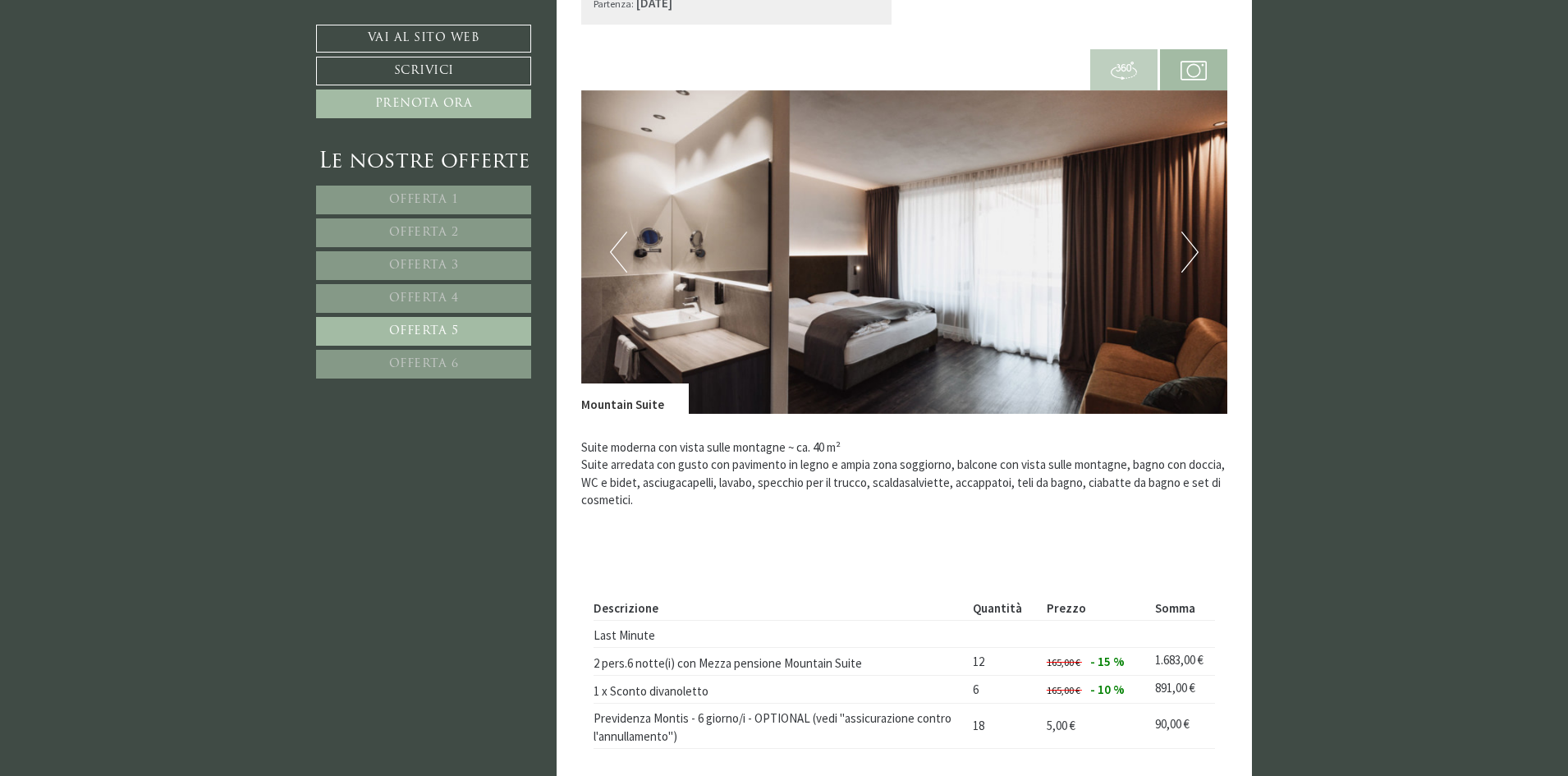
scroll to position [1247, 0]
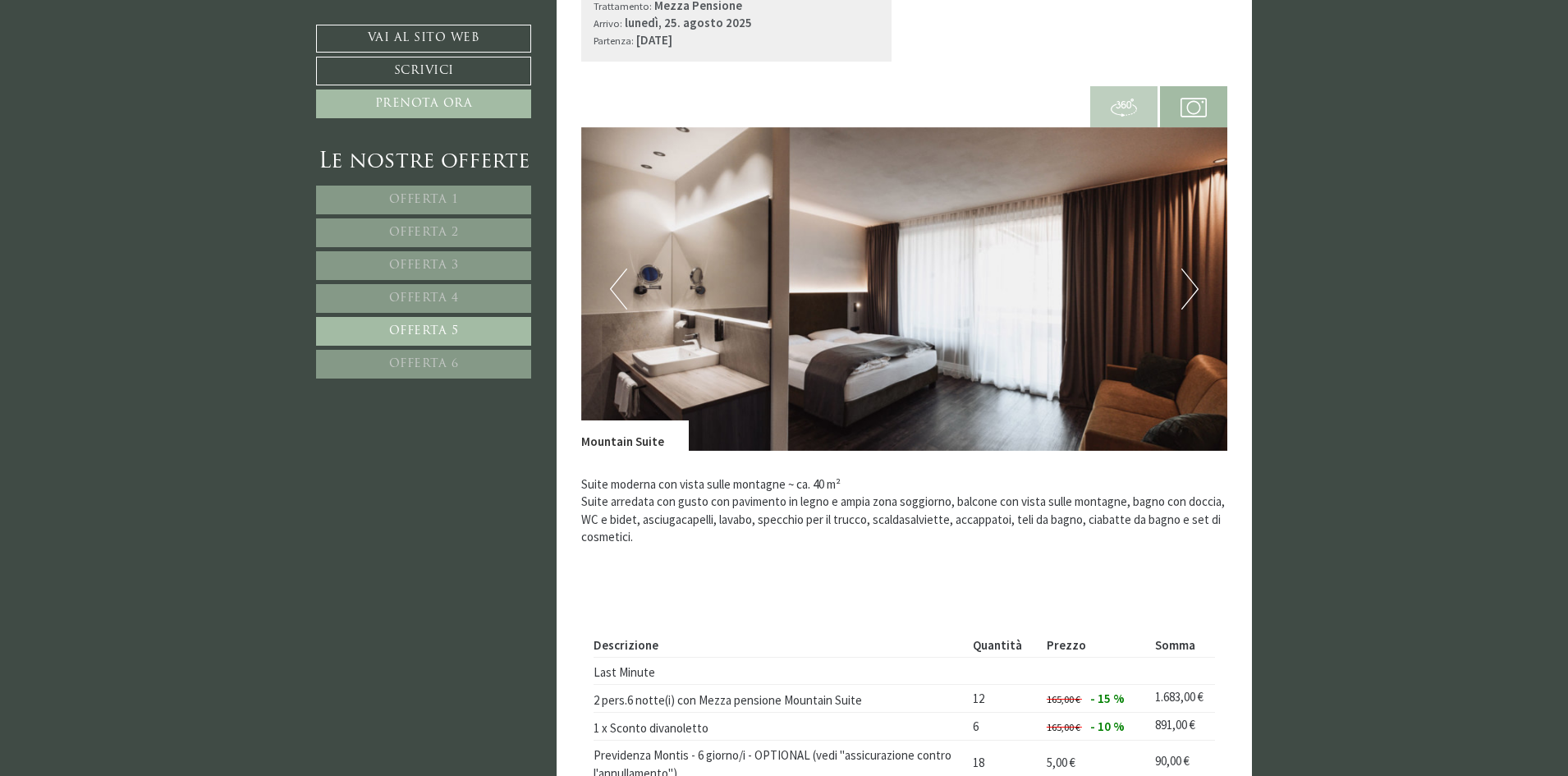
click at [1189, 284] on button "Next" at bounding box center [1190, 289] width 17 height 41
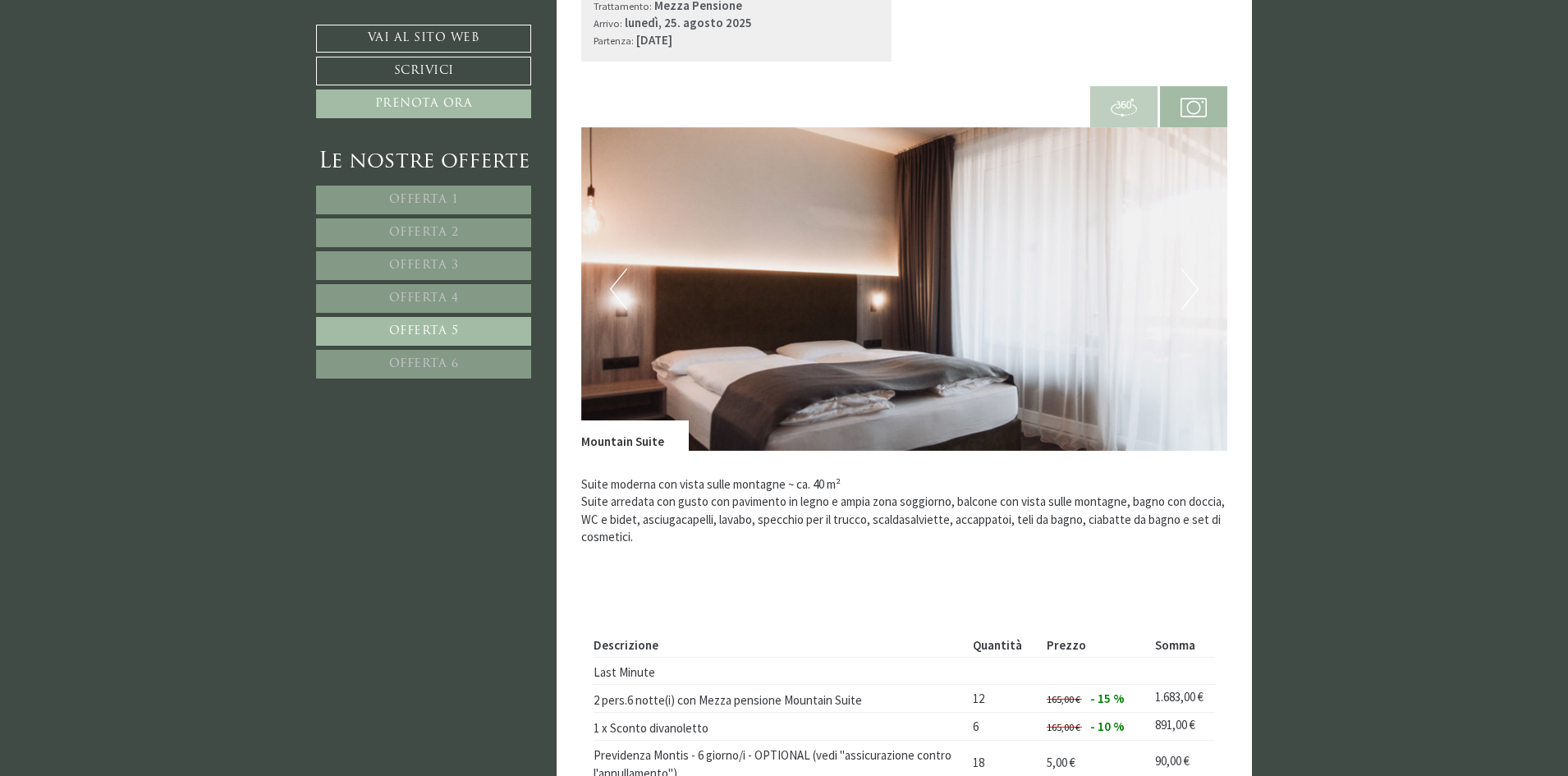
click at [1192, 290] on button "Next" at bounding box center [1190, 289] width 17 height 41
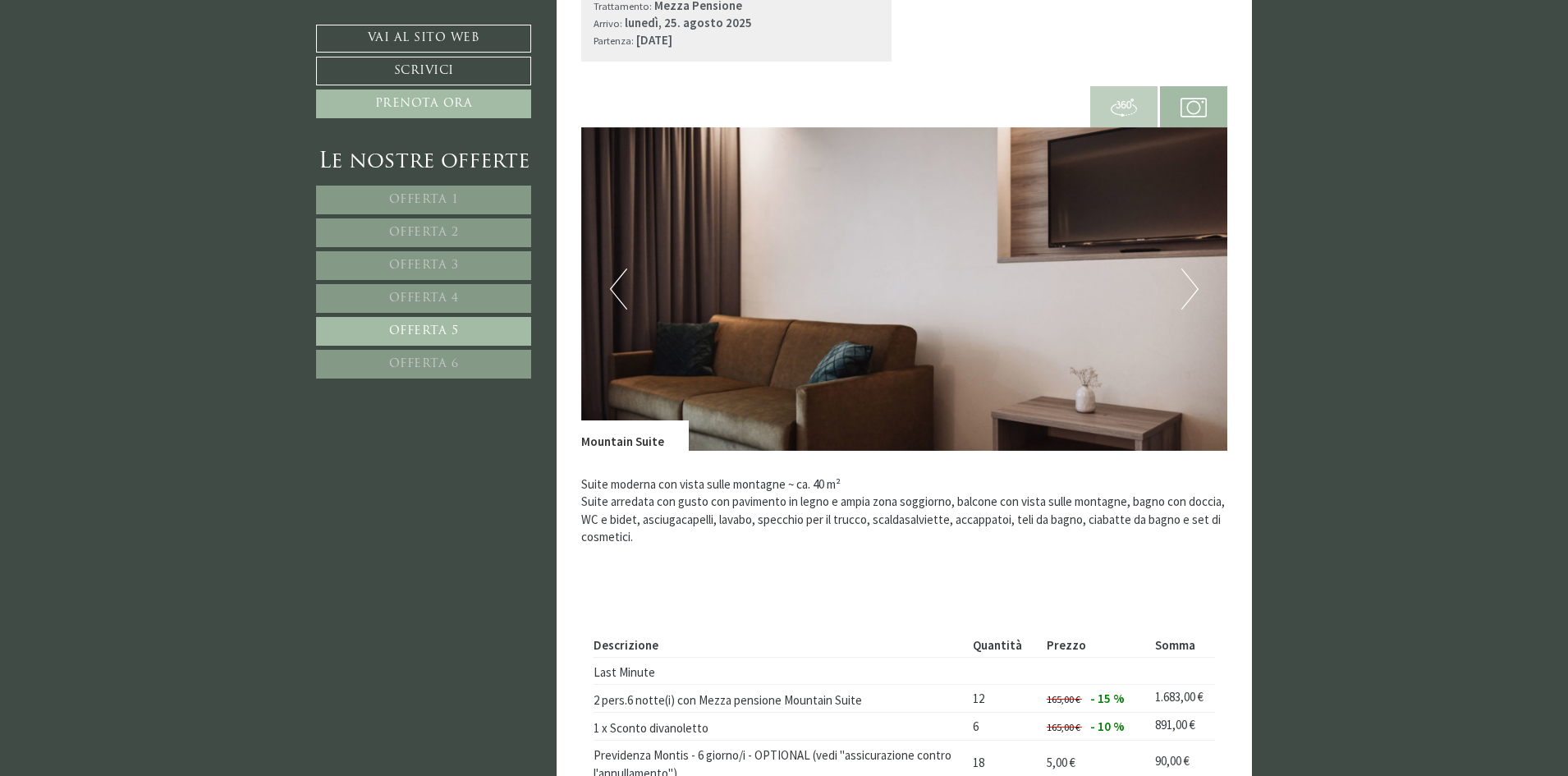
click at [1192, 290] on button "Next" at bounding box center [1190, 289] width 17 height 41
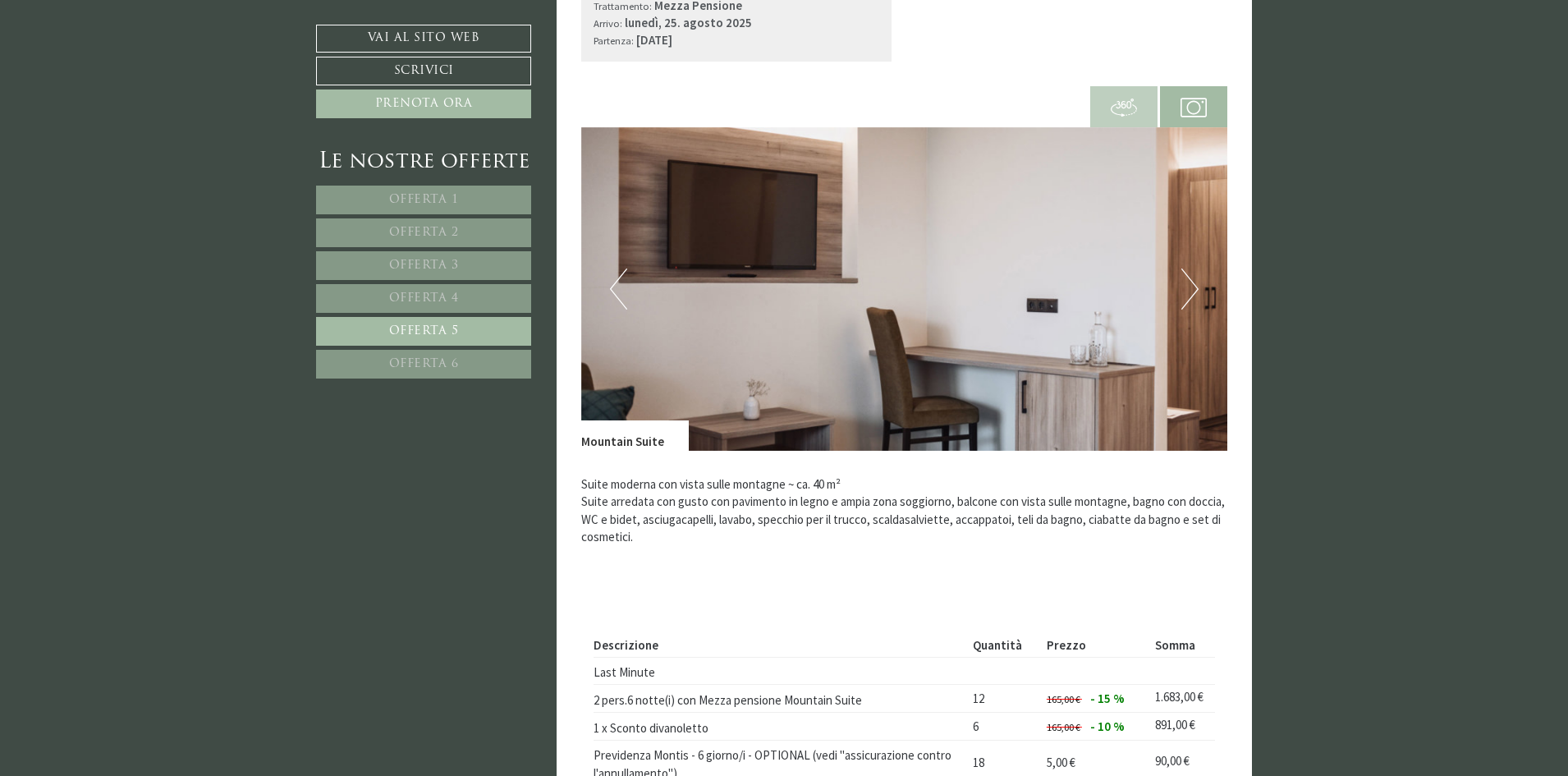
click at [1192, 290] on button "Next" at bounding box center [1190, 289] width 17 height 41
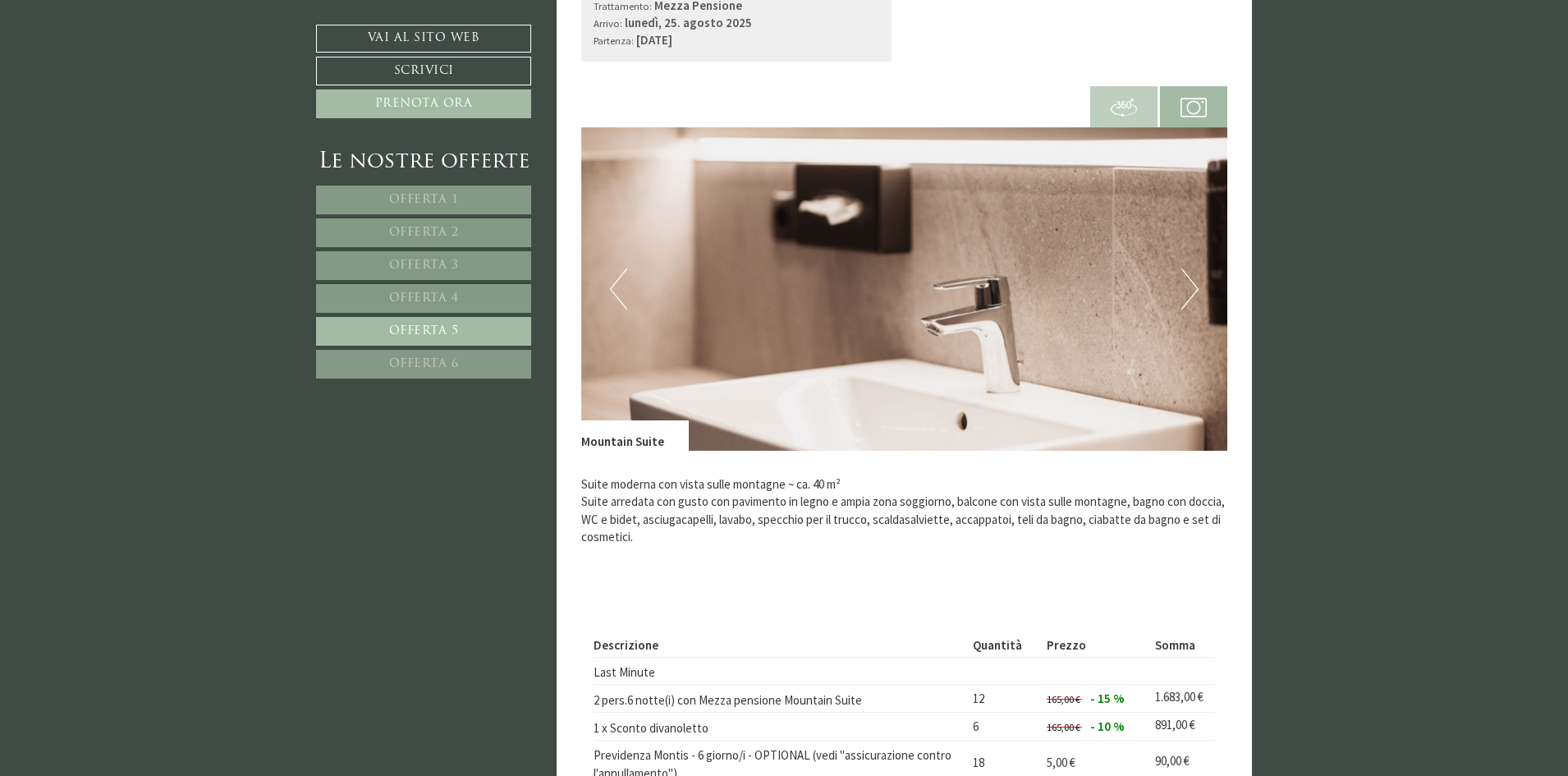
click at [1192, 290] on button "Next" at bounding box center [1190, 289] width 17 height 41
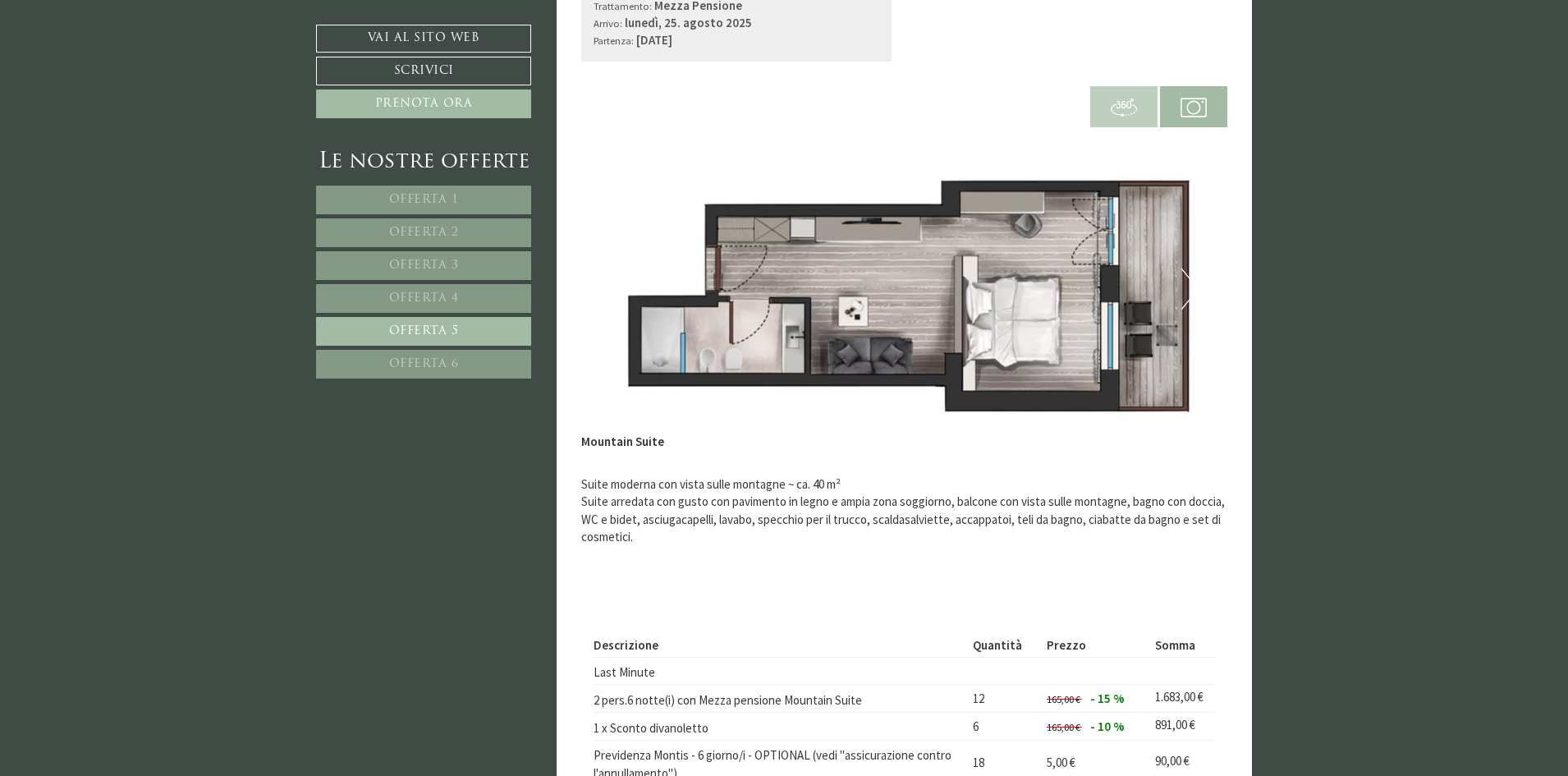
click at [450, 358] on span "Offerta 6" at bounding box center [424, 364] width 70 height 12
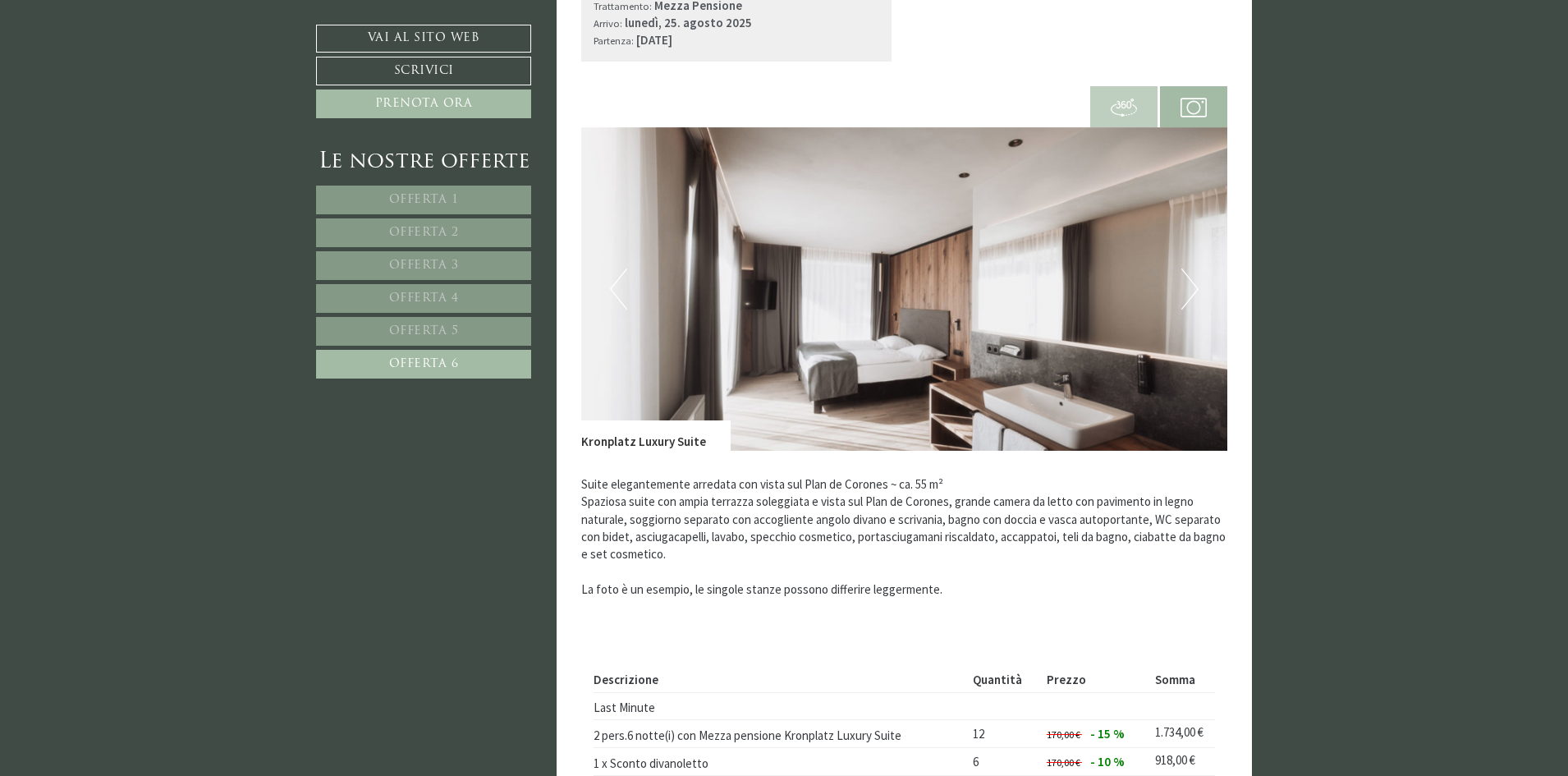
click at [1187, 292] on button "Next" at bounding box center [1190, 289] width 17 height 41
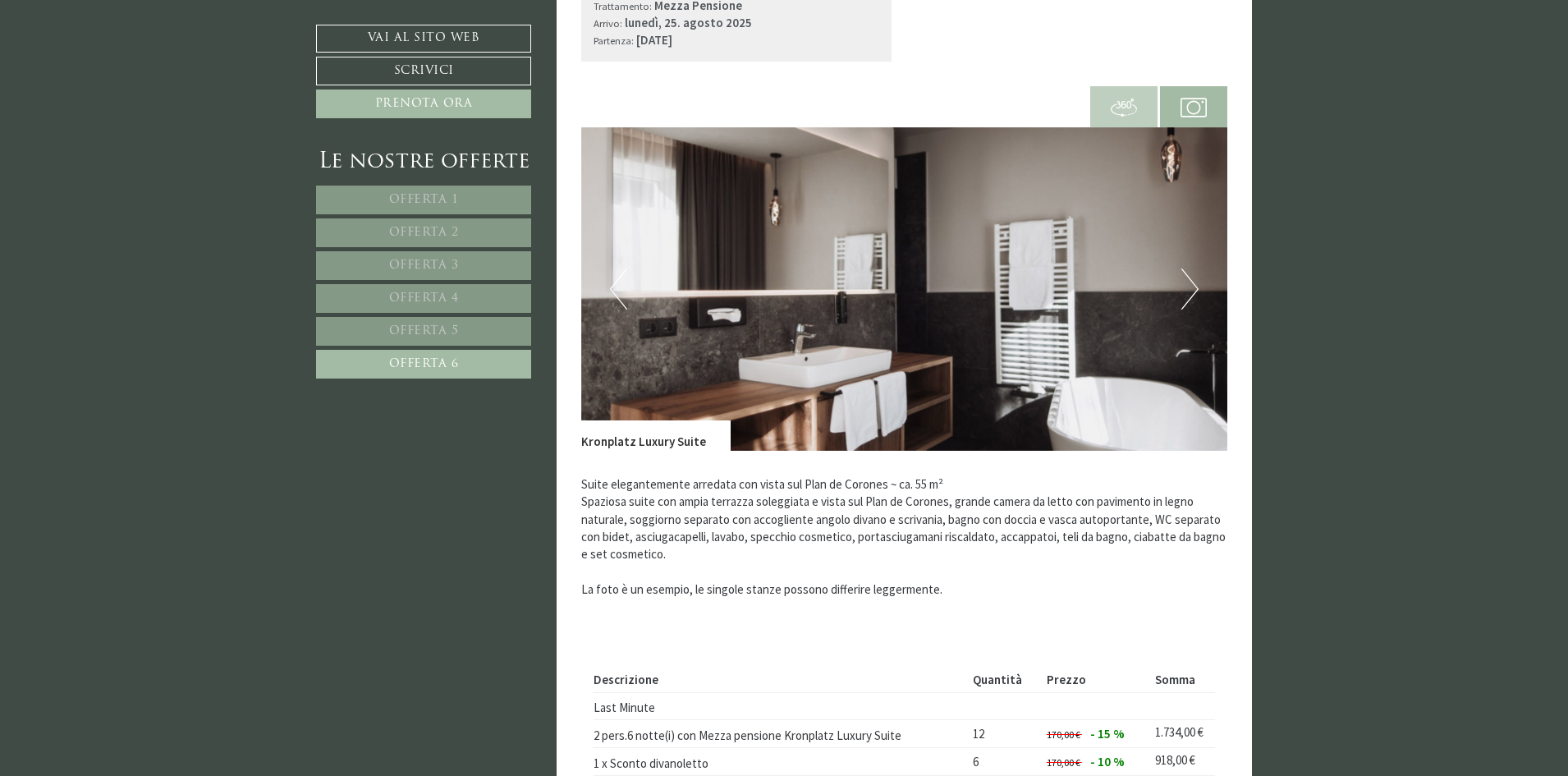
click at [1187, 292] on button "Next" at bounding box center [1190, 289] width 17 height 41
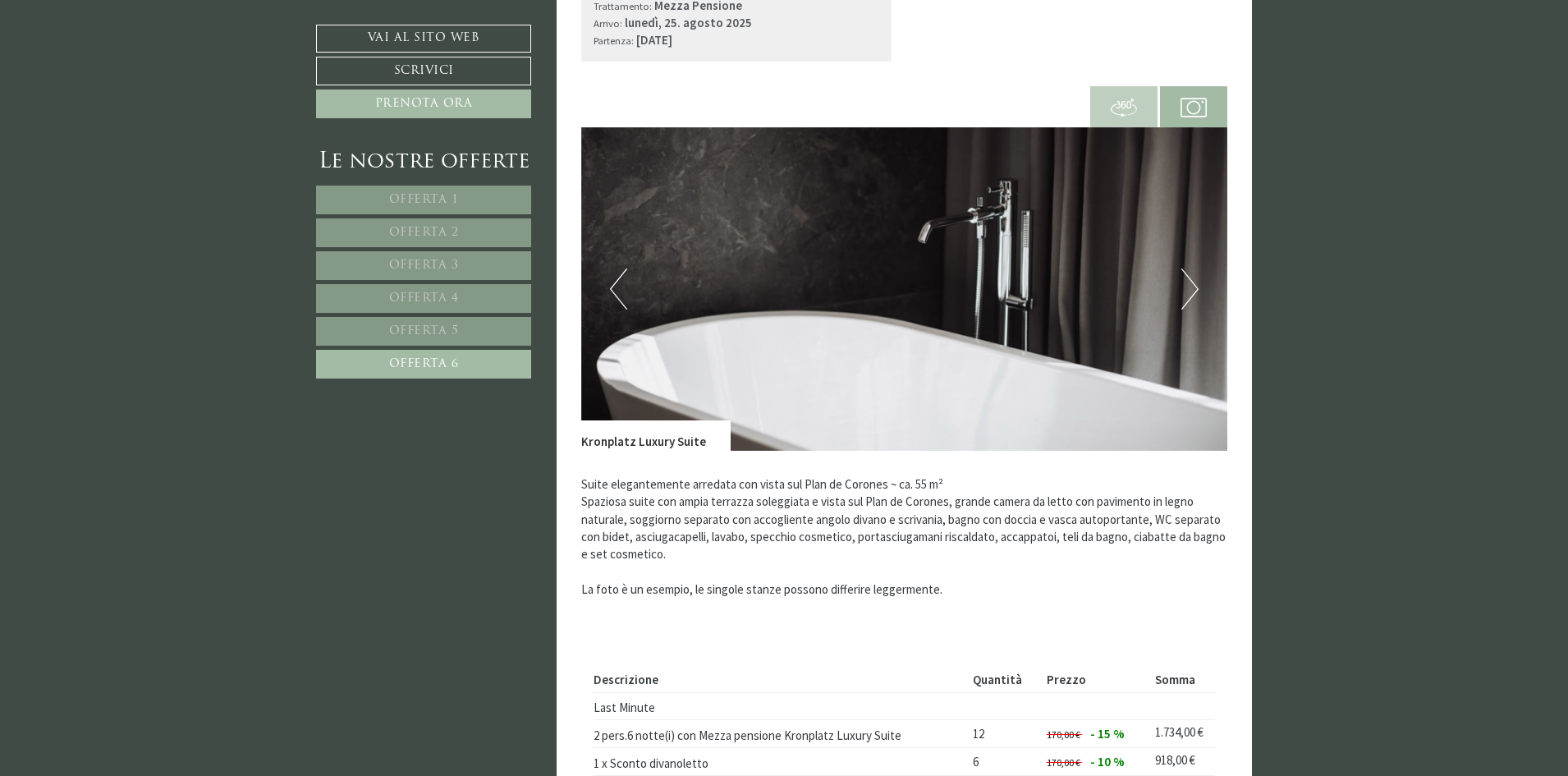
click at [1187, 292] on button "Next" at bounding box center [1190, 289] width 17 height 41
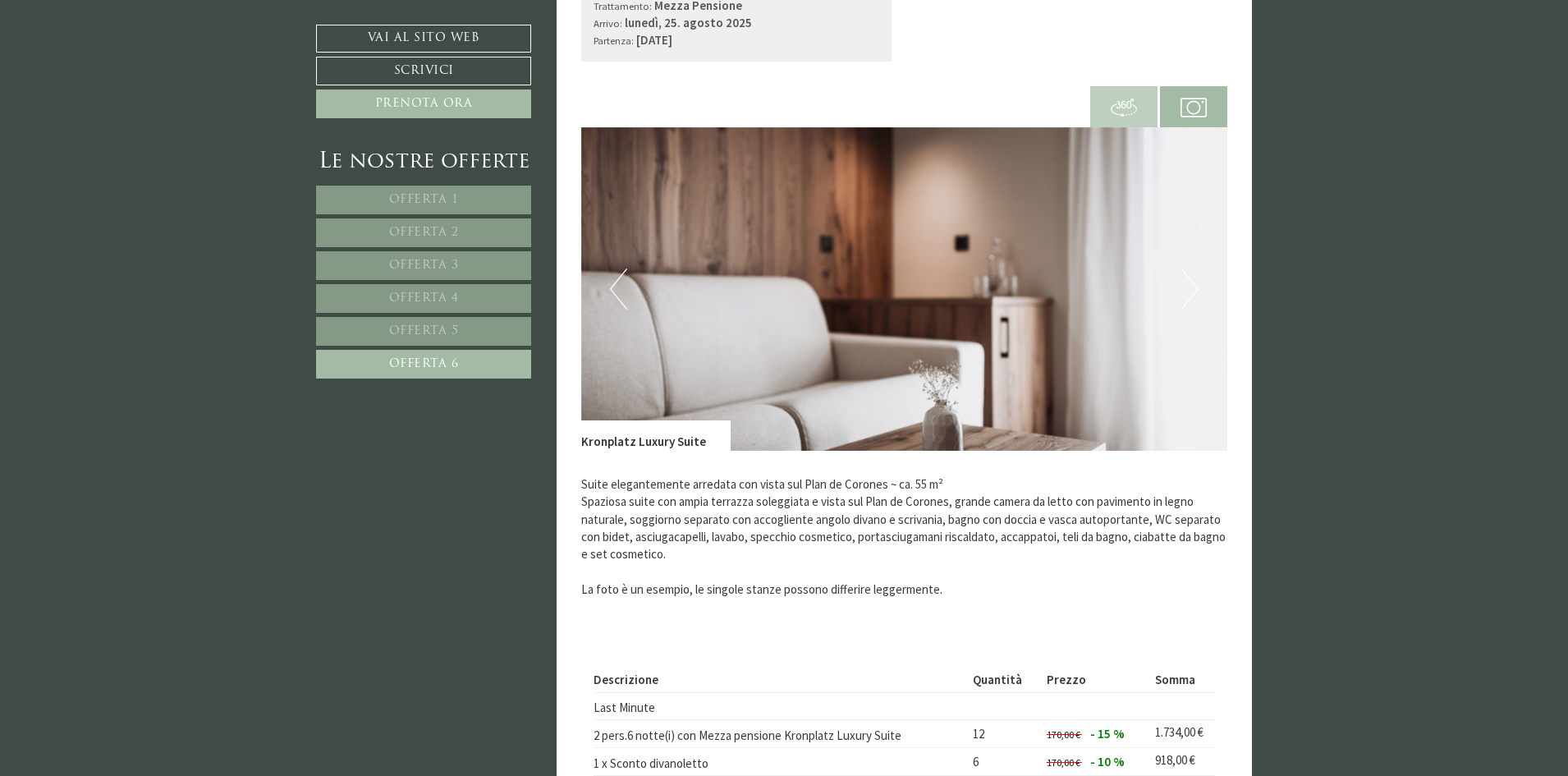
click at [1187, 292] on button "Next" at bounding box center [1190, 289] width 17 height 41
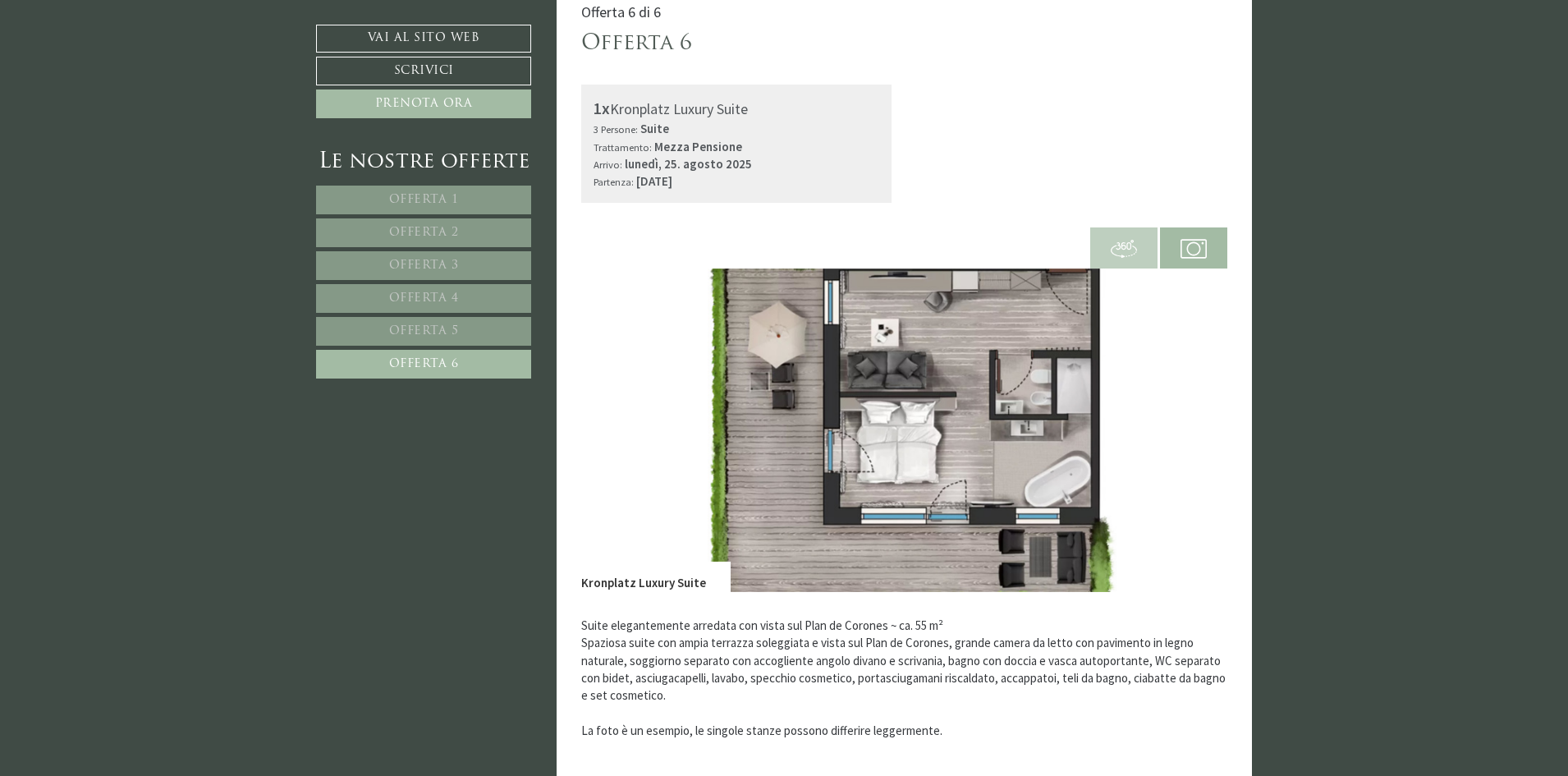
scroll to position [1082, 0]
